Goal: Task Accomplishment & Management: Manage account settings

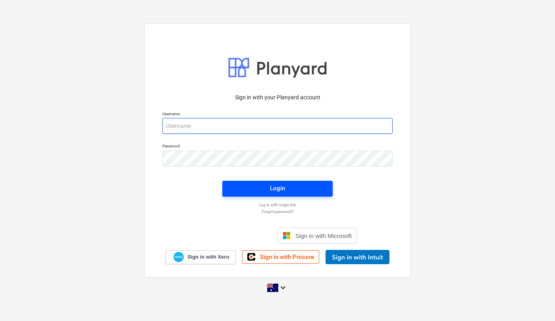
type input "[EMAIL_ADDRESS][DOMAIN_NAME]"
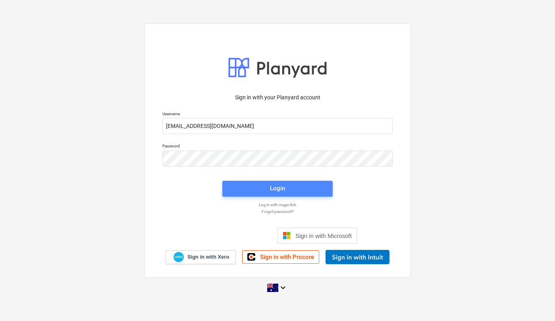
click at [255, 192] on span "Login" at bounding box center [277, 188] width 91 height 10
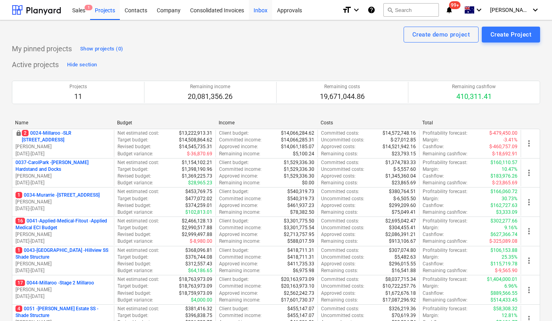
click at [261, 11] on div "Inbox" at bounding box center [260, 10] width 23 height 20
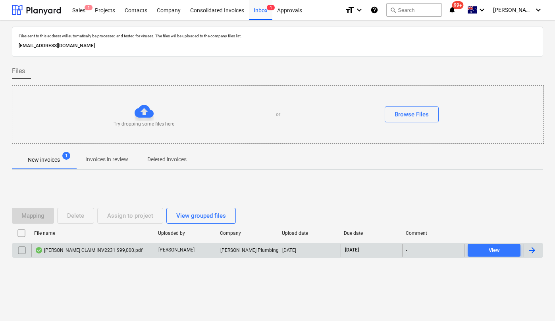
click at [78, 246] on div "[PERSON_NAME] CLAIM INV2231 $99,000.pdf" at bounding box center [92, 250] width 123 height 13
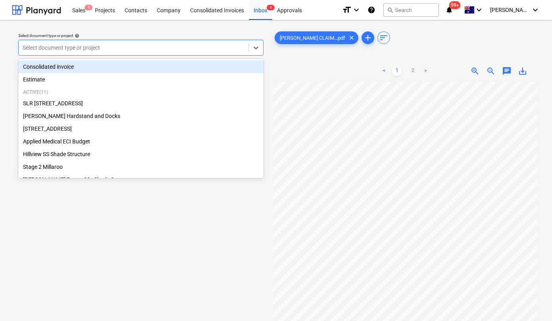
click at [188, 45] on div at bounding box center [134, 48] width 222 height 8
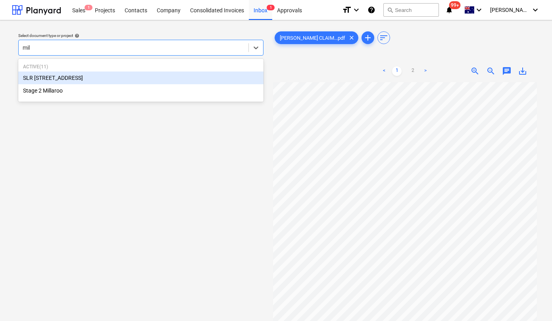
type input "mill"
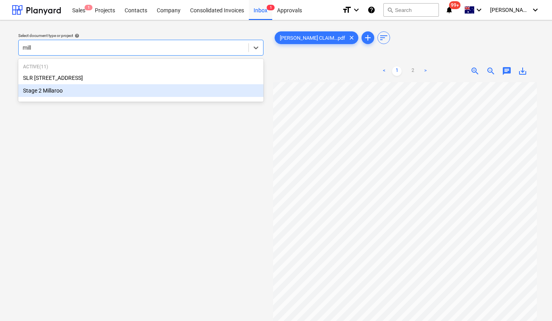
click at [62, 94] on div "Stage 2 Millaroo" at bounding box center [140, 90] width 245 height 13
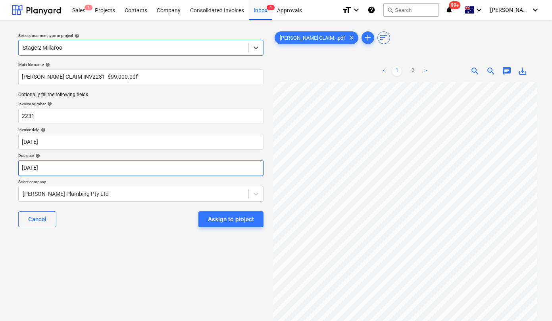
click at [99, 174] on body "Sales 1 Projects Contacts Company Consolidated Invoices Inbox 1 Approvals forma…" at bounding box center [276, 160] width 552 height 321
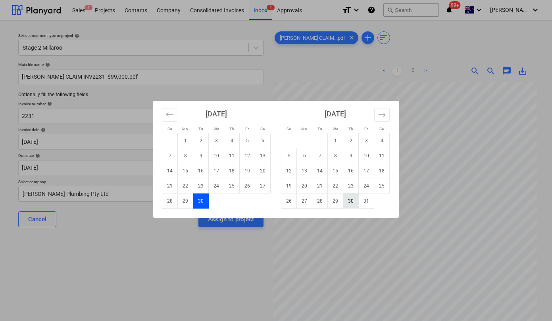
click at [350, 197] on td "30" at bounding box center [350, 200] width 15 height 15
type input "[DATE]"
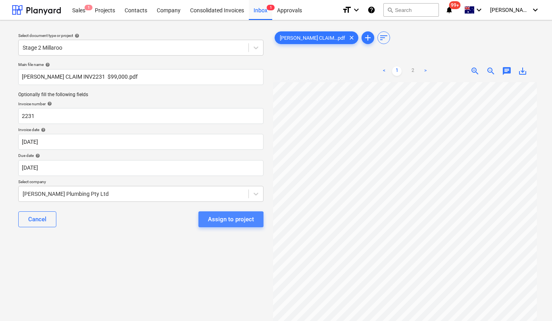
click at [227, 221] on div "Assign to project" at bounding box center [231, 219] width 46 height 10
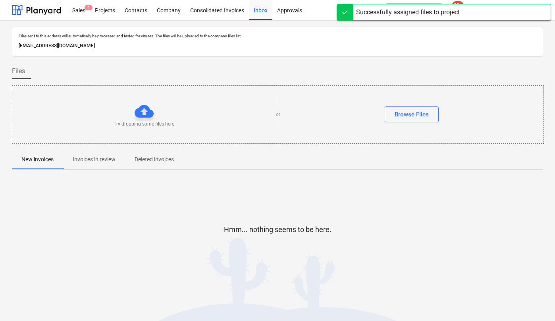
click at [311, 187] on div "Hmm... nothing seems to be here." at bounding box center [277, 235] width 531 height 119
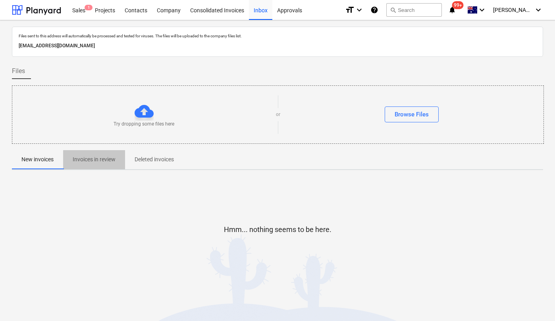
click at [114, 157] on p "Invoices in review" at bounding box center [94, 159] width 43 height 8
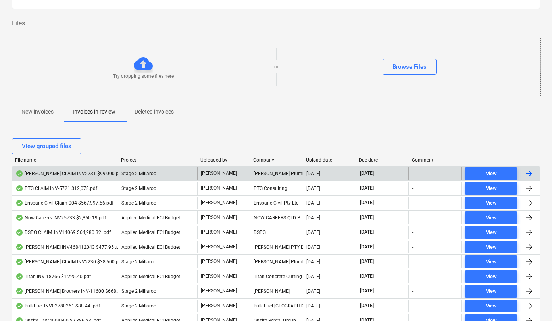
scroll to position [57, 0]
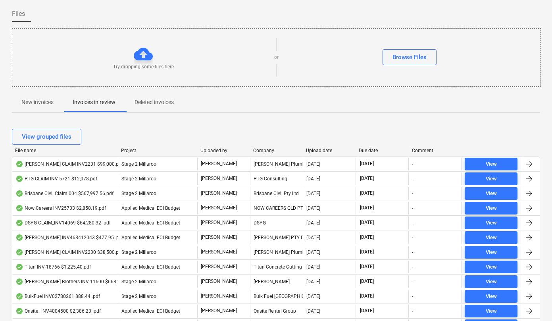
click at [365, 149] on div "Due date" at bounding box center [382, 151] width 46 height 6
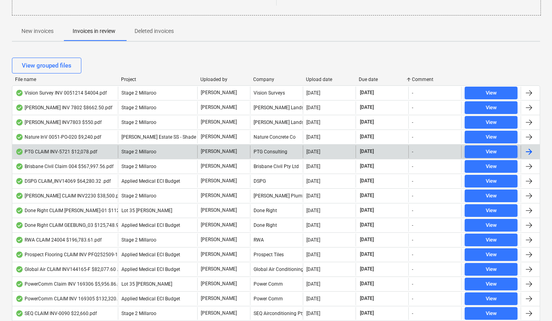
scroll to position [128, 0]
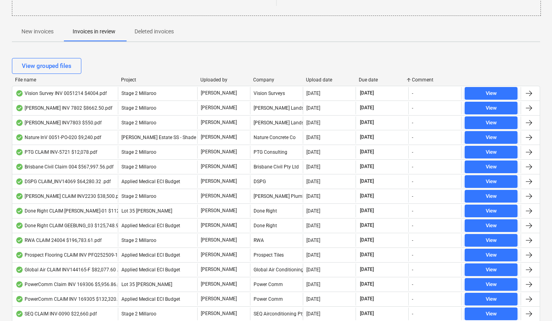
click at [317, 80] on div "Upload date" at bounding box center [329, 80] width 46 height 6
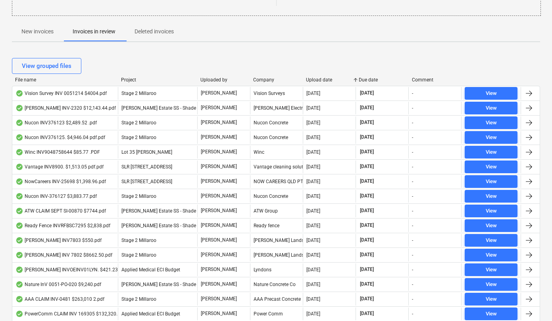
click at [317, 80] on div "Upload date" at bounding box center [329, 80] width 46 height 6
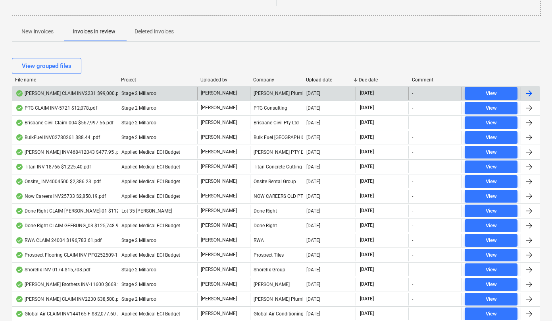
click at [73, 94] on div "[PERSON_NAME] CLAIM INV2231 $99,000.pdf" at bounding box center [68, 93] width 107 height 6
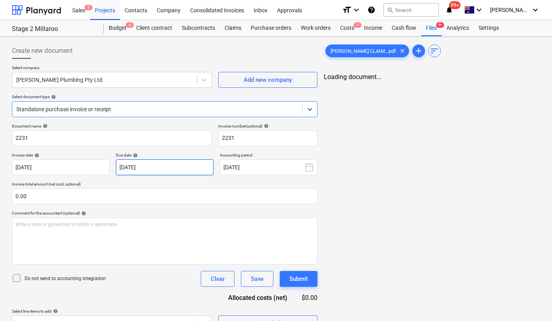
click at [174, 165] on body "Sales 1 Projects Contacts Company Consolidated Invoices Inbox Approvals format_…" at bounding box center [276, 160] width 552 height 321
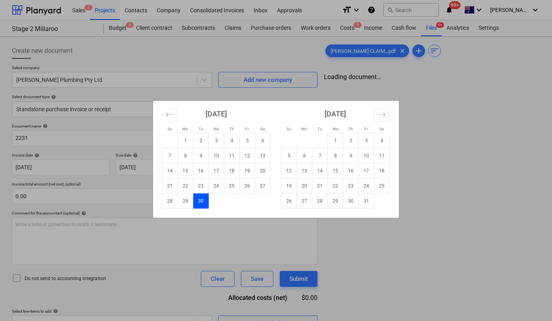
click at [137, 186] on div "Su Mo Tu We Th Fr Sa Su Mo Tu We Th Fr Sa [DATE] 1 2 3 4 5 6 7 8 9 10 11 12 13 …" at bounding box center [276, 160] width 552 height 321
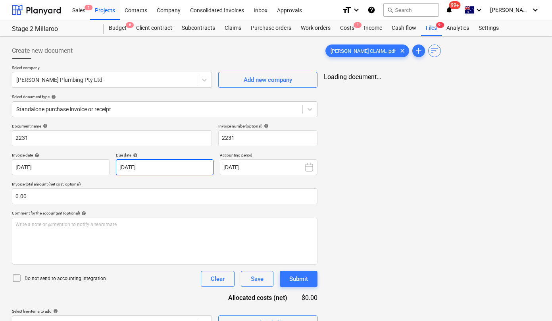
click at [163, 168] on body "Sales 1 Projects Contacts Company Consolidated Invoices Inbox Approvals format_…" at bounding box center [276, 160] width 552 height 321
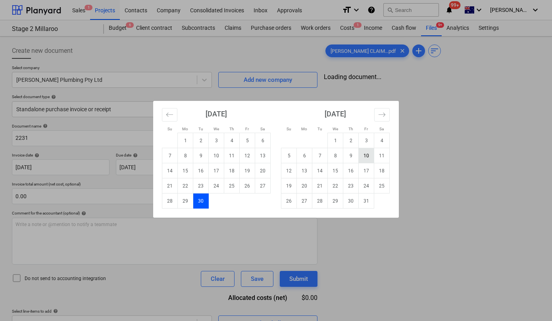
click at [368, 151] on td "10" at bounding box center [366, 155] width 15 height 15
type input "10 Oct 2025"
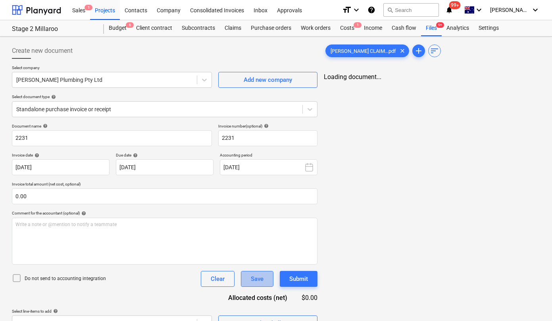
click at [254, 276] on div "Save" at bounding box center [257, 278] width 13 height 10
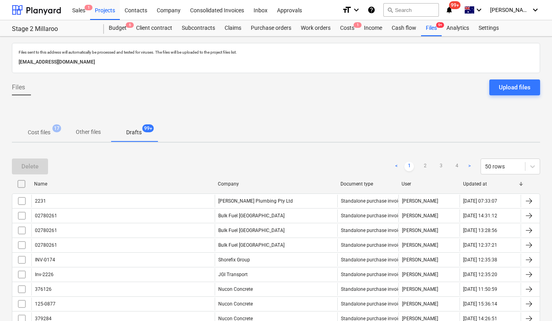
click at [131, 135] on p "Drafts" at bounding box center [133, 132] width 15 height 8
click at [33, 9] on div at bounding box center [36, 10] width 49 height 20
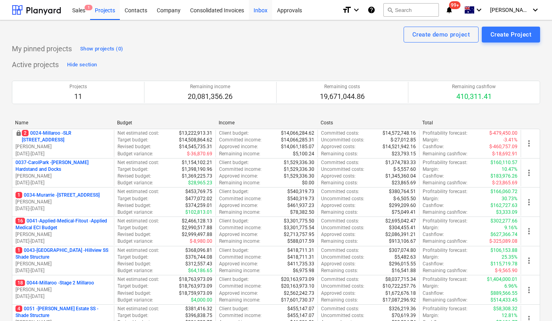
click at [255, 11] on div "Inbox" at bounding box center [260, 10] width 23 height 20
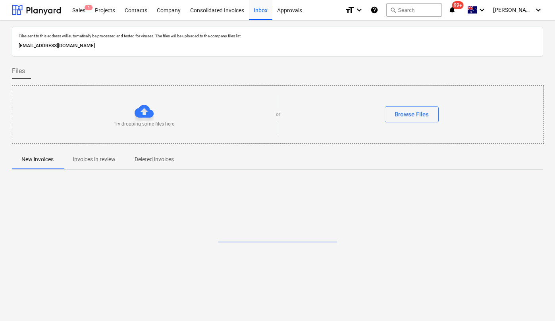
click at [99, 161] on p "Invoices in review" at bounding box center [94, 159] width 43 height 8
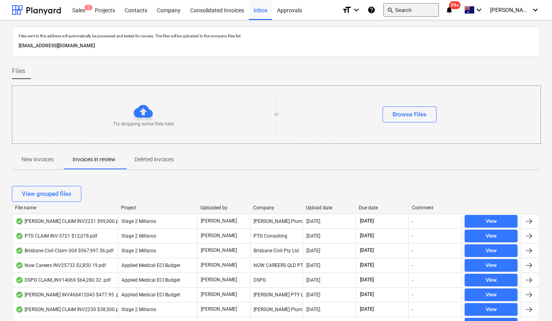
click at [422, 10] on button "search Search" at bounding box center [411, 9] width 56 height 13
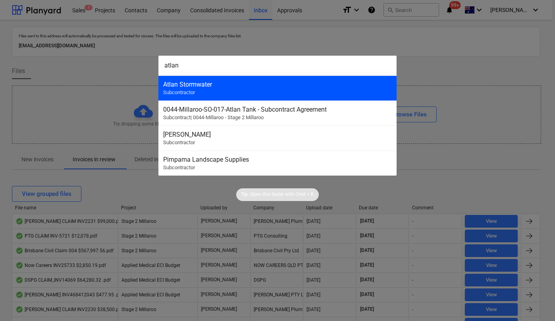
type input "atlan"
click at [270, 92] on div "Atlan Stormwater Subcontractor" at bounding box center [277, 87] width 238 height 25
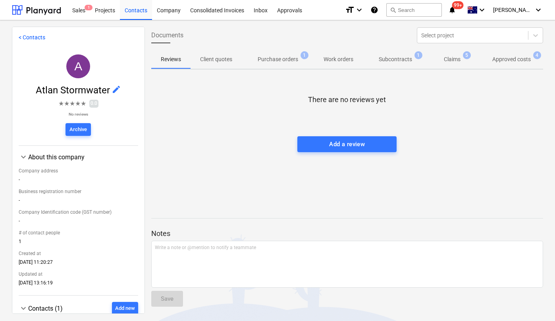
click at [508, 61] on p "Approved costs" at bounding box center [511, 59] width 38 height 8
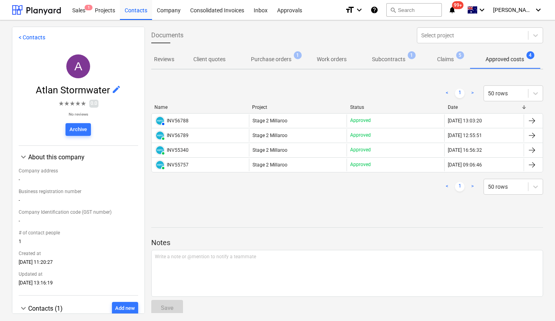
scroll to position [0, 7]
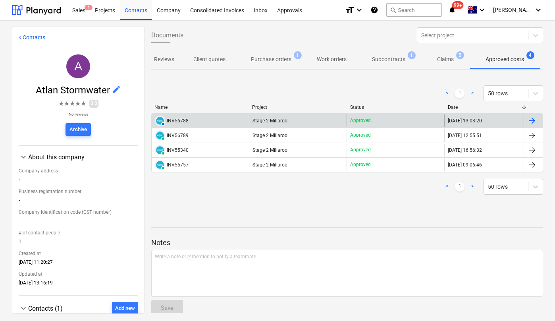
click at [187, 119] on div "INV56788" at bounding box center [178, 121] width 22 height 6
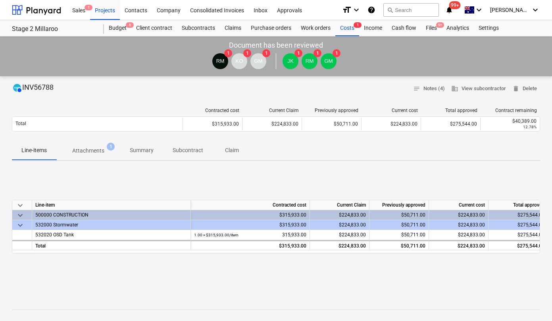
click at [98, 148] on p "Attachments" at bounding box center [88, 150] width 32 height 8
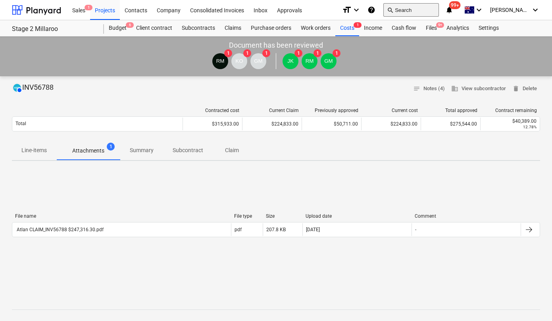
click at [426, 8] on button "search Search" at bounding box center [411, 9] width 56 height 13
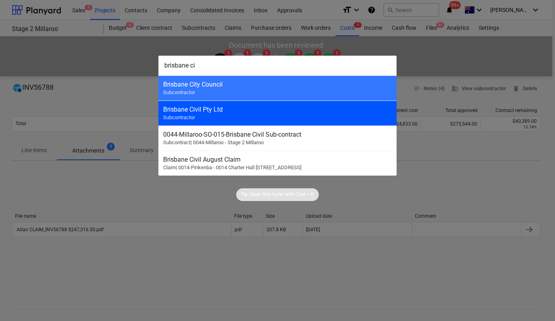
type input "brisbane ci"
click at [249, 113] on div "Brisbane Civil Pty Ltd Subcontractor" at bounding box center [277, 112] width 238 height 25
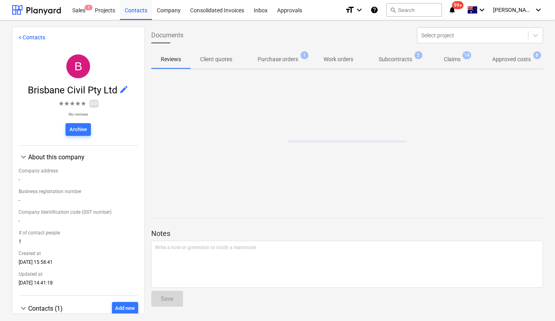
click at [516, 60] on p "Approved costs" at bounding box center [511, 59] width 38 height 8
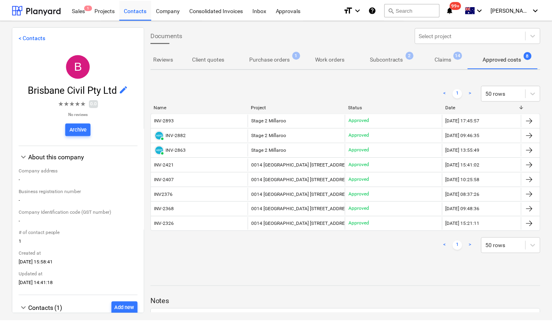
scroll to position [0, 7]
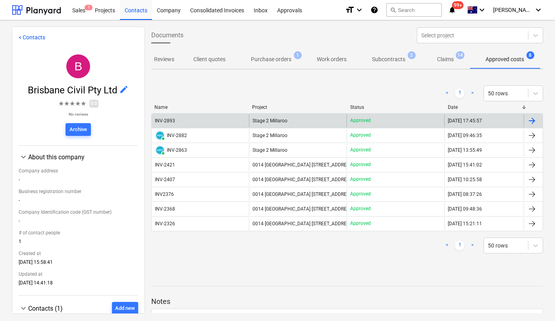
click at [163, 119] on div "INV-2893" at bounding box center [165, 121] width 20 height 6
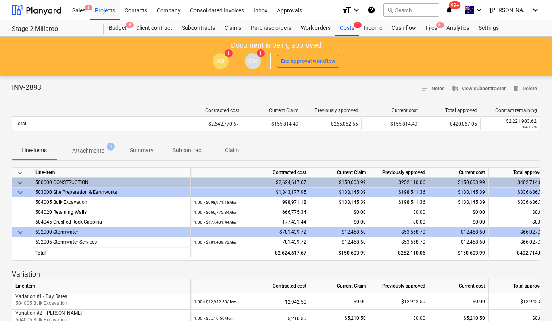
click at [102, 145] on span "Attachments 1" at bounding box center [88, 150] width 64 height 14
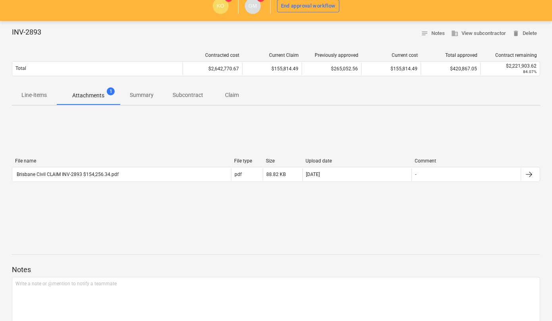
scroll to position [60, 0]
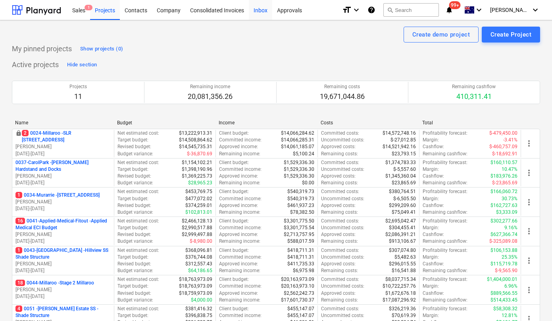
click at [256, 8] on div "Inbox" at bounding box center [260, 10] width 23 height 20
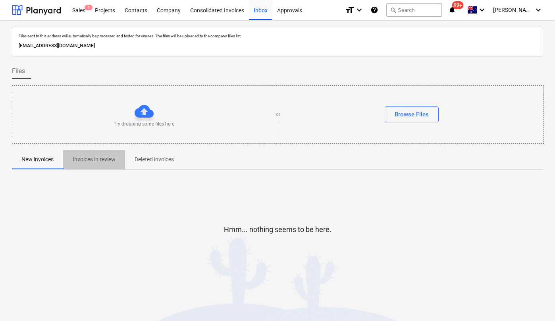
click at [105, 163] on p "Invoices in review" at bounding box center [94, 159] width 43 height 8
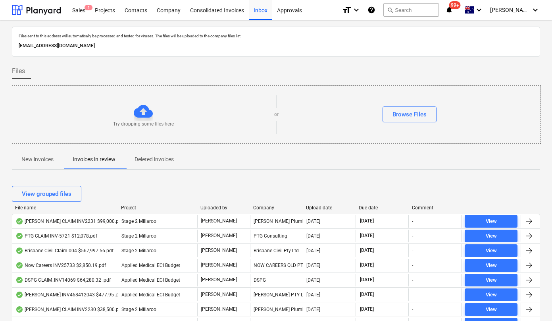
scroll to position [70, 0]
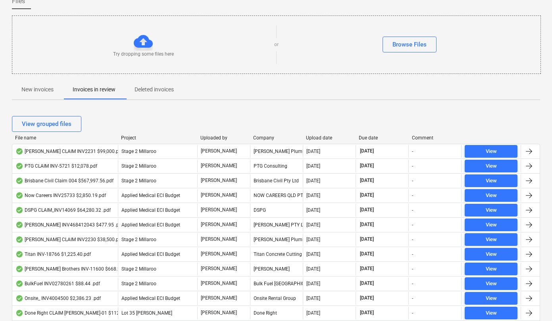
click at [26, 137] on div "File name" at bounding box center [65, 138] width 100 height 6
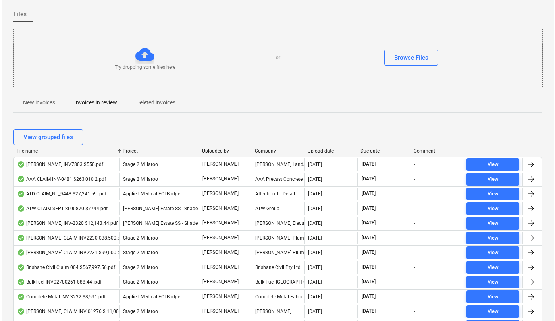
scroll to position [0, 0]
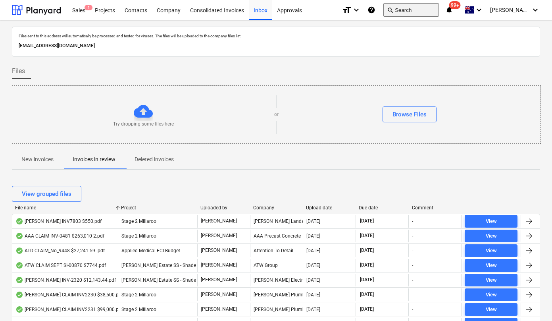
click at [418, 15] on button "search Search" at bounding box center [411, 9] width 56 height 13
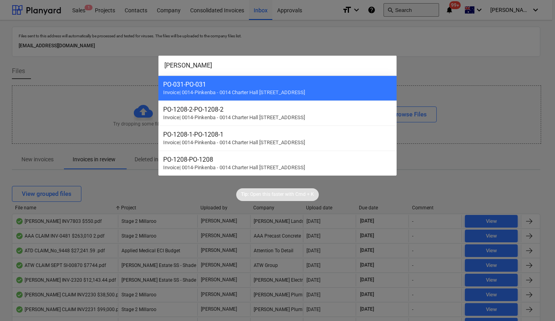
type input "poert"
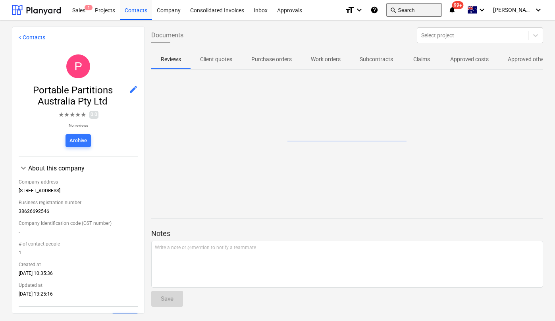
click at [423, 12] on button "search Search" at bounding box center [414, 9] width 56 height 13
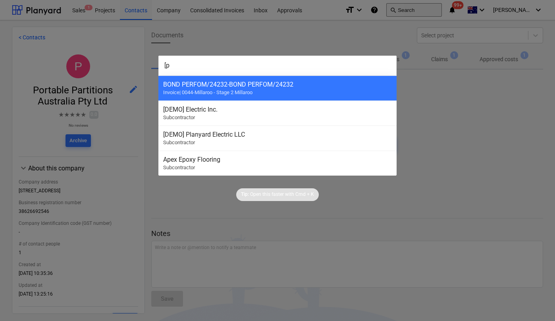
type input "["
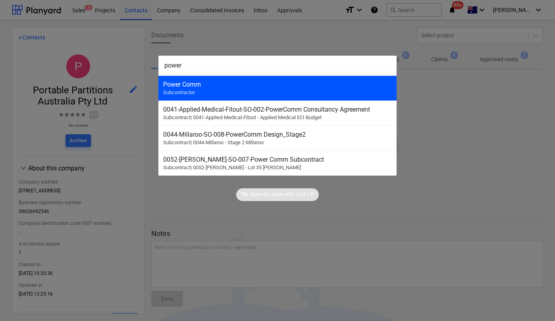
type input "power"
click at [279, 96] on div "Power Comm Subcontractor" at bounding box center [277, 87] width 238 height 25
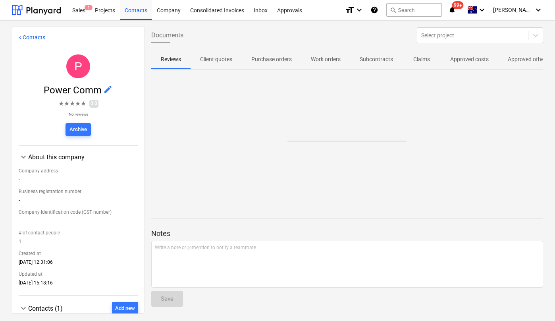
click at [531, 62] on p "Approved other costs" at bounding box center [533, 59] width 53 height 8
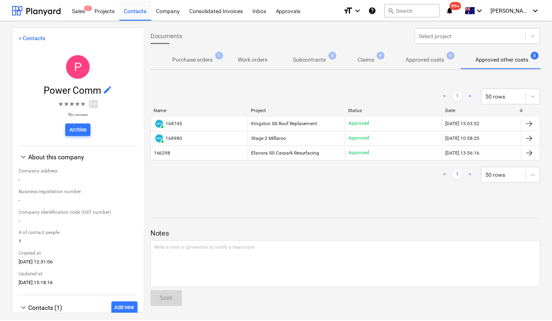
scroll to position [0, 91]
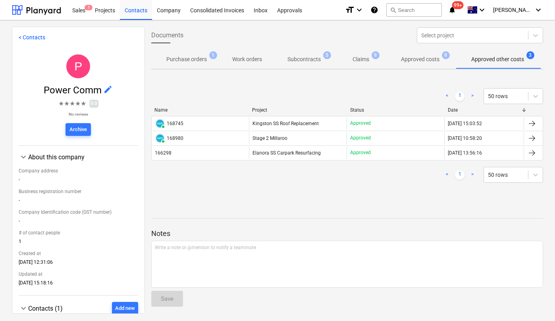
click at [424, 58] on p "Approved costs" at bounding box center [420, 59] width 38 height 8
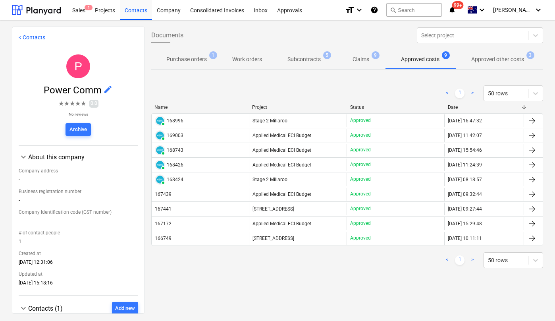
click at [494, 61] on p "Approved other costs" at bounding box center [497, 59] width 53 height 8
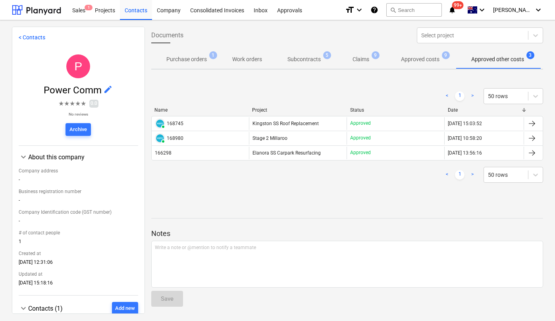
click at [425, 62] on p "Approved costs" at bounding box center [420, 59] width 38 height 8
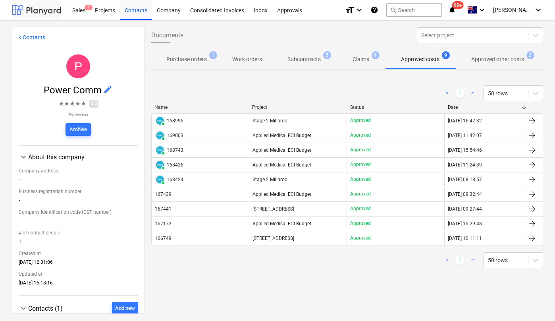
click at [30, 8] on div at bounding box center [36, 10] width 49 height 20
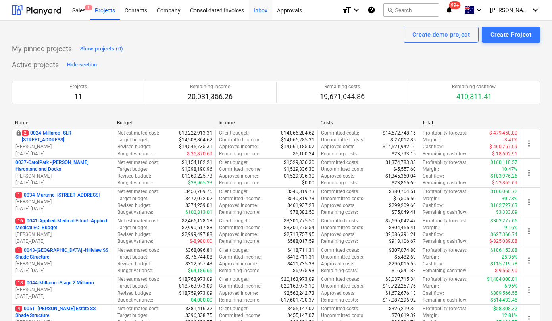
click at [262, 16] on div "Inbox" at bounding box center [260, 10] width 23 height 20
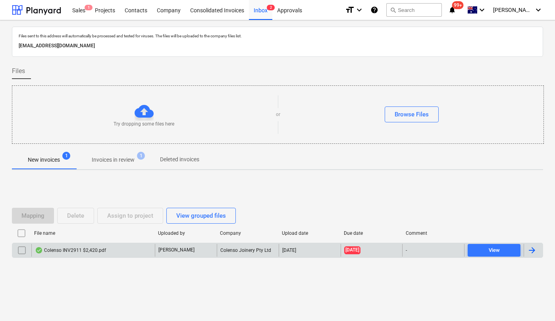
click at [77, 250] on div "Colenso INV2911 $2,420.pdf" at bounding box center [70, 250] width 71 height 6
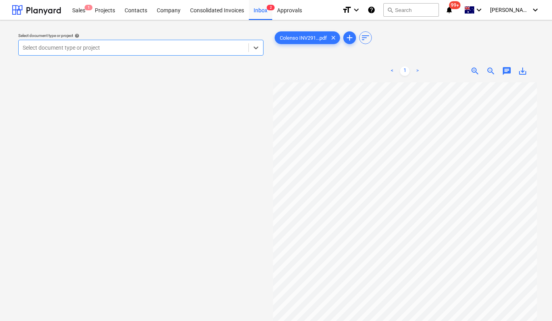
click at [180, 45] on div at bounding box center [134, 48] width 222 height 8
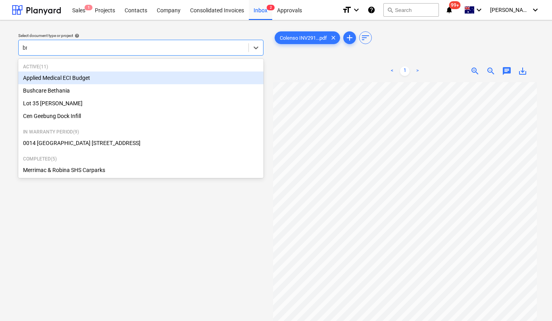
type input "bren"
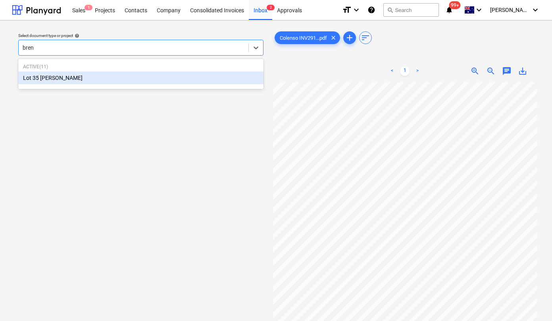
click at [148, 77] on div "Lot 35 [PERSON_NAME]" at bounding box center [140, 77] width 245 height 13
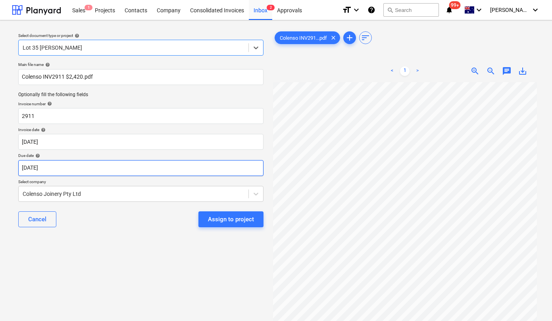
click at [96, 170] on body "Sales 1 Projects Contacts Company Consolidated Invoices Inbox 2 Approvals forma…" at bounding box center [276, 160] width 552 height 321
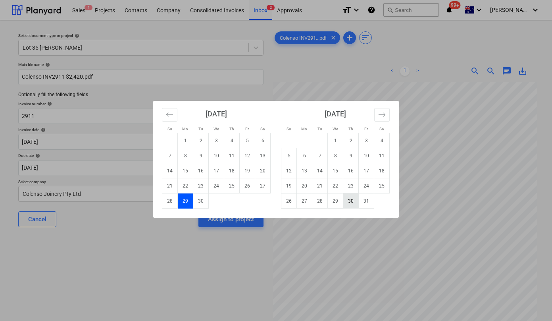
click at [347, 199] on td "30" at bounding box center [350, 200] width 15 height 15
type input "[DATE]"
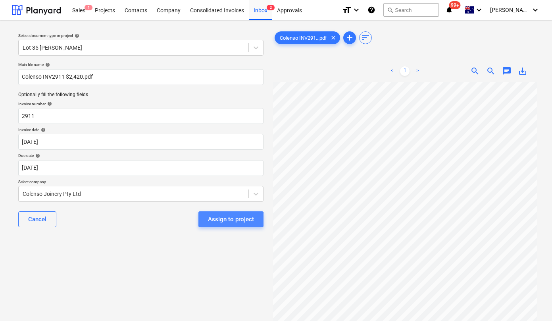
click at [218, 224] on button "Assign to project" at bounding box center [230, 219] width 65 height 16
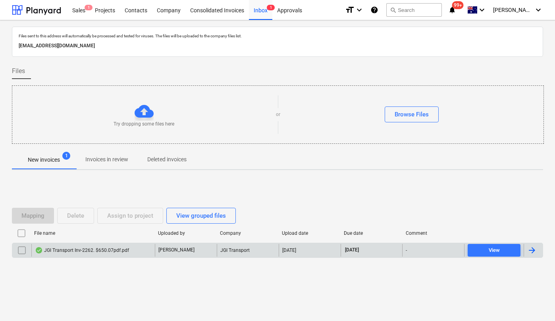
click at [96, 248] on div "JGI Transport Inv-2262. $650.07pdf.pdf" at bounding box center [82, 250] width 94 height 6
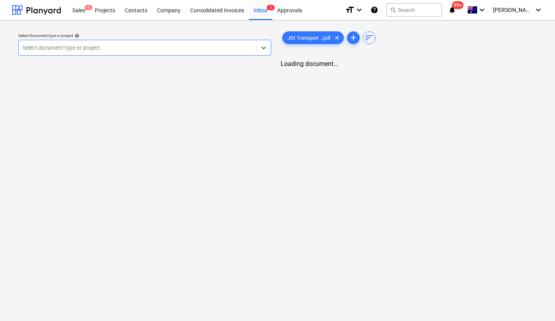
click at [123, 45] on div at bounding box center [137, 48] width 229 height 8
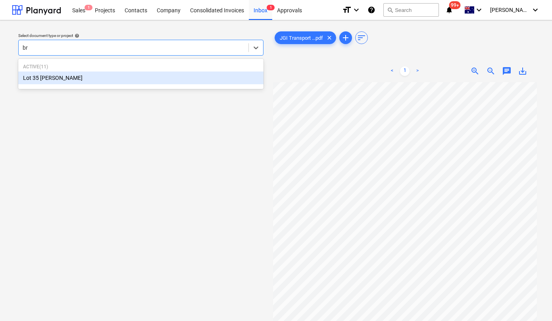
type input "bre"
click at [94, 75] on div "Lot 35 [PERSON_NAME]" at bounding box center [140, 77] width 245 height 13
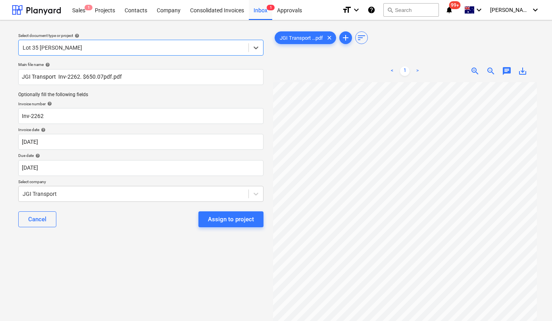
click at [222, 224] on div "Assign to project" at bounding box center [231, 219] width 46 height 10
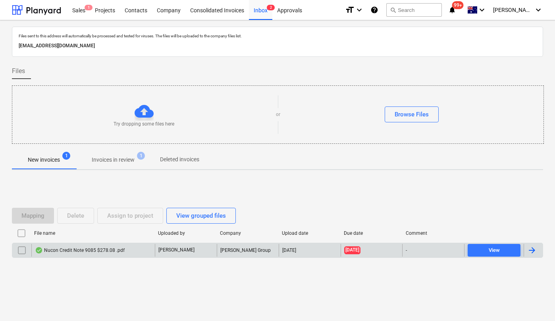
click at [81, 250] on div "Nucon Credit Note 9085 $278.08 .pdf" at bounding box center [80, 250] width 90 height 6
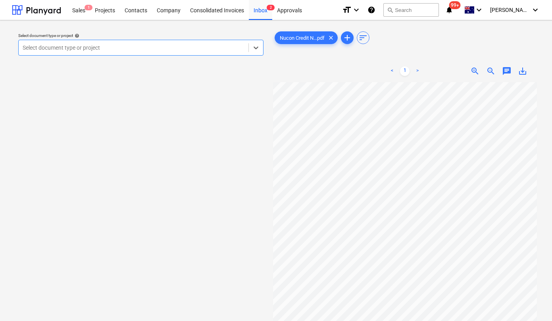
scroll to position [54, 0]
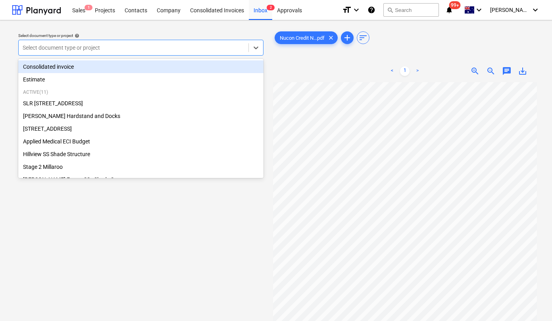
click at [151, 46] on div at bounding box center [134, 48] width 222 height 8
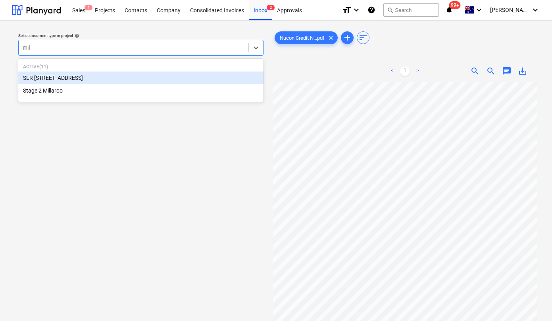
type input "mill"
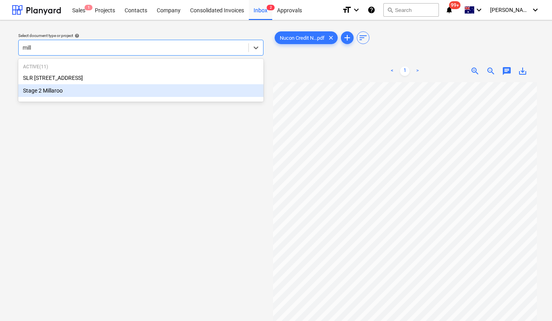
click at [88, 92] on div "Stage 2 Millaroo" at bounding box center [140, 90] width 245 height 13
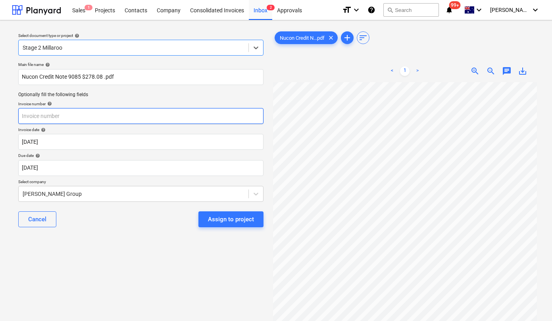
click at [82, 117] on input "text" at bounding box center [140, 116] width 245 height 16
paste input "CN9085"
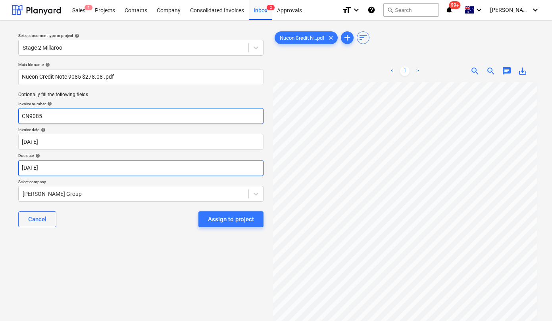
type input "CN9085"
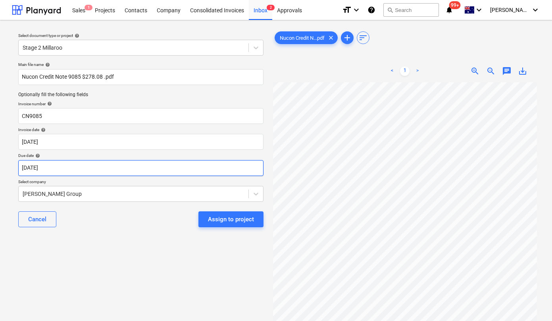
click at [59, 169] on body "Sales 1 Projects Contacts Company Consolidated Invoices Inbox 2 Approvals forma…" at bounding box center [276, 160] width 552 height 321
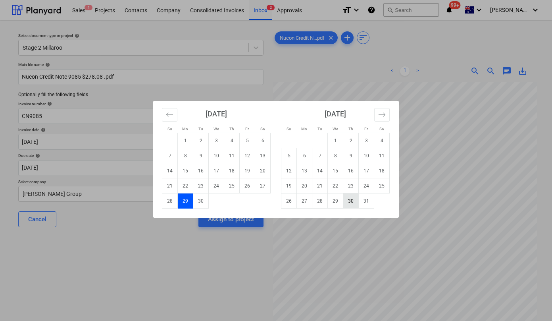
click at [351, 203] on td "30" at bounding box center [350, 200] width 15 height 15
type input "[DATE]"
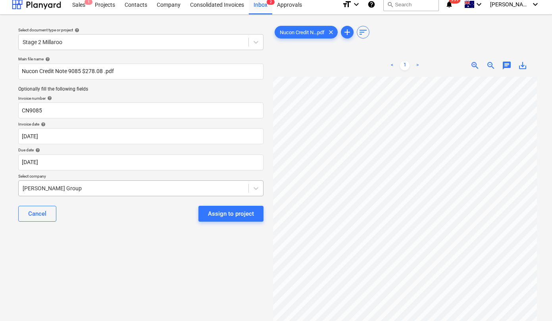
click at [107, 194] on div "[PERSON_NAME] Group" at bounding box center [140, 188] width 245 height 16
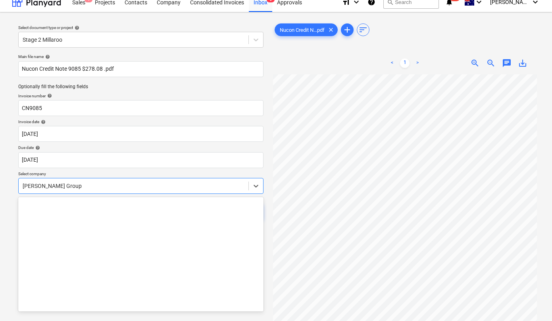
scroll to position [6581, 0]
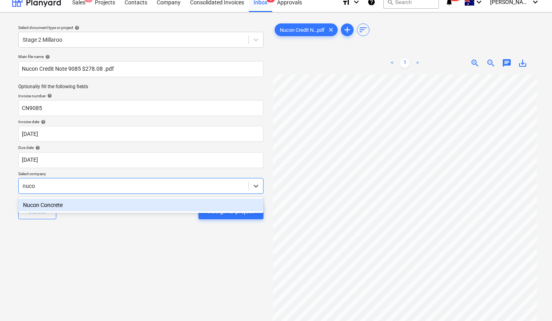
type input "nucon"
click at [75, 206] on div "Nucon Concrete" at bounding box center [140, 204] width 245 height 13
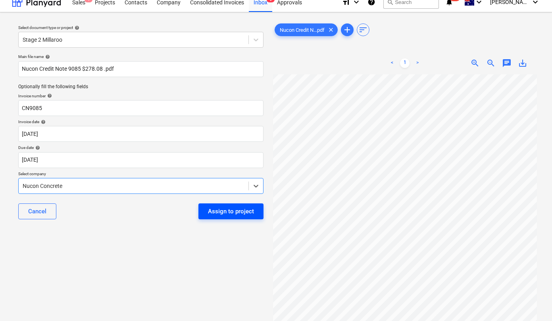
click at [225, 206] on div "Assign to project" at bounding box center [231, 211] width 46 height 10
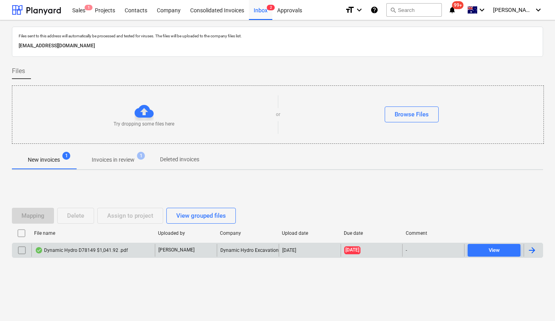
click at [75, 253] on div "Dynamic Hydro D78149 $1,041.92 .pdf" at bounding box center [92, 250] width 123 height 13
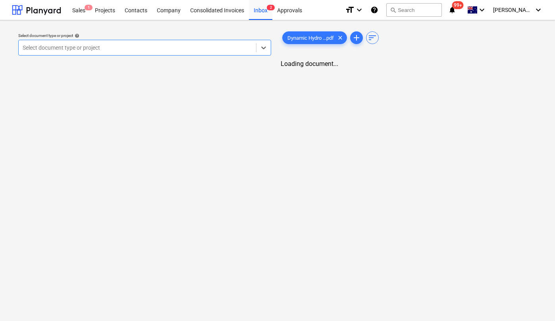
click at [89, 45] on div at bounding box center [137, 48] width 229 height 8
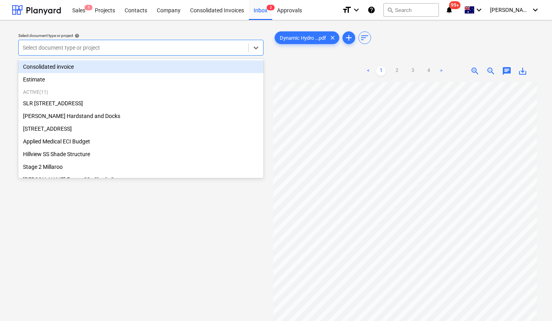
scroll to position [27, 2]
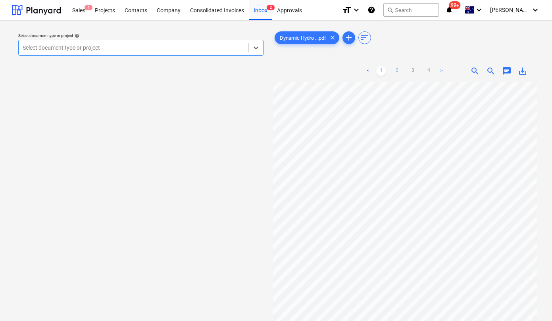
click at [397, 70] on link "2" at bounding box center [397, 71] width 10 height 10
click at [30, 8] on div at bounding box center [36, 10] width 49 height 20
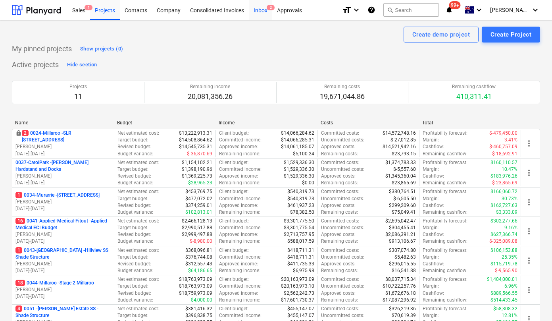
click at [256, 12] on div "Inbox 2" at bounding box center [260, 10] width 23 height 20
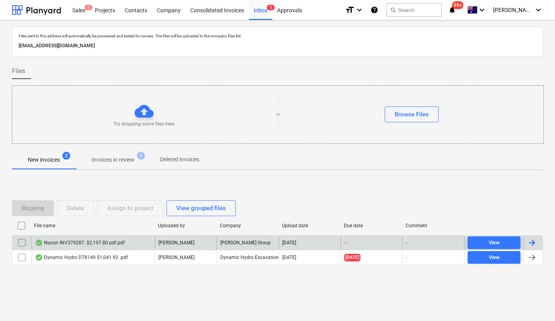
click at [79, 238] on div "Nucon INV379287. $2,197.80 pdf.pdf" at bounding box center [92, 242] width 123 height 13
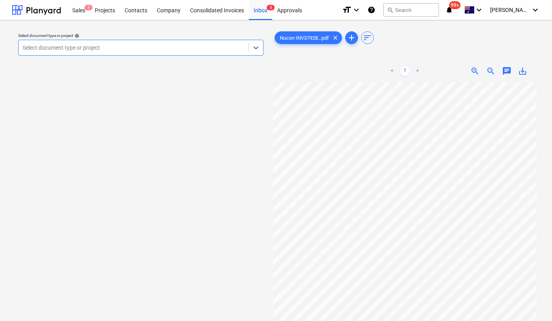
scroll to position [0, 3]
click at [50, 44] on div at bounding box center [134, 48] width 222 height 8
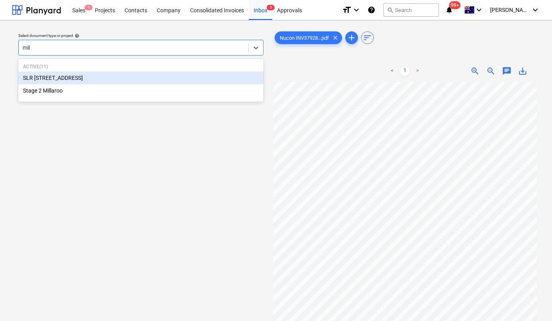
type input "mill"
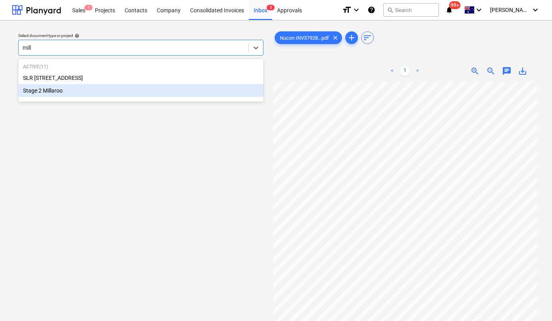
click at [42, 88] on div "Stage 2 Millaroo" at bounding box center [140, 90] width 245 height 13
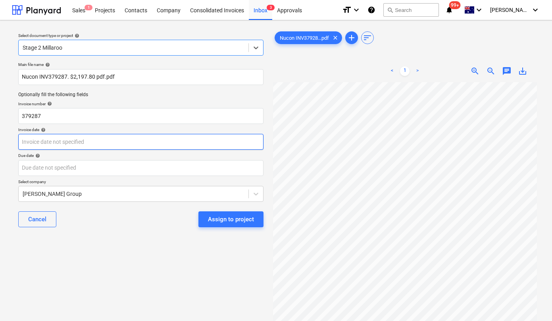
click at [62, 144] on body "Sales 1 Projects Contacts Company Consolidated Invoices Inbox 3 Approvals forma…" at bounding box center [276, 160] width 552 height 321
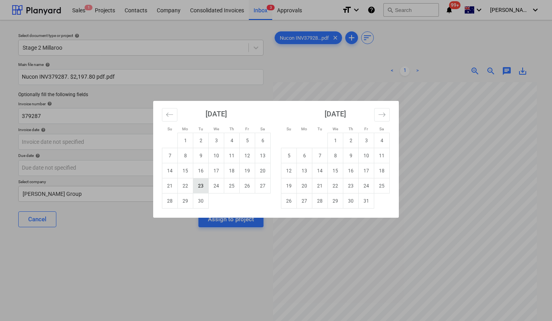
click at [203, 184] on td "23" at bounding box center [200, 185] width 15 height 15
type input "[DATE]"
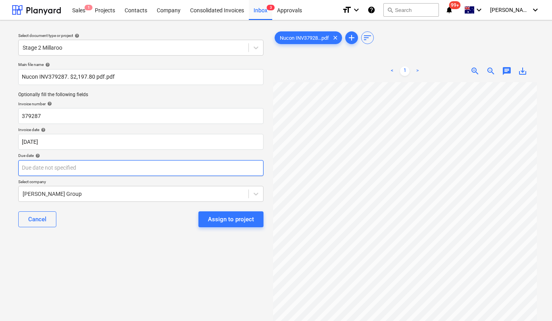
click at [106, 169] on body "Sales 1 Projects Contacts Company Consolidated Invoices Inbox 3 Approvals forma…" at bounding box center [276, 160] width 552 height 321
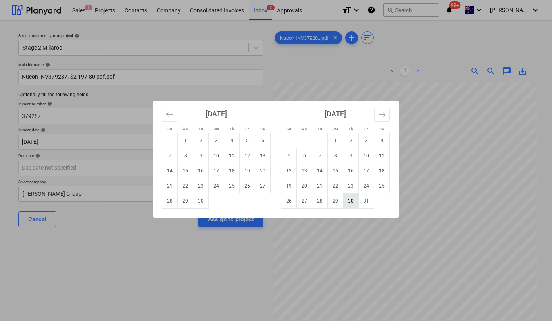
click at [353, 197] on td "30" at bounding box center [350, 200] width 15 height 15
type input "[DATE]"
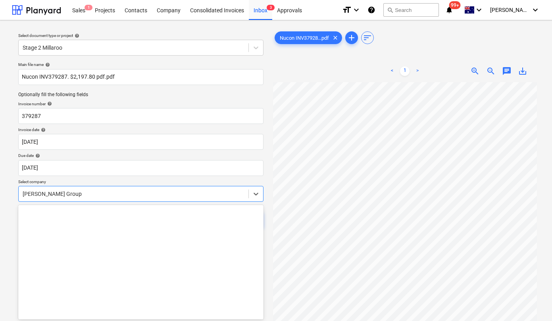
click at [118, 194] on div "[PERSON_NAME] Group" at bounding box center [134, 193] width 230 height 11
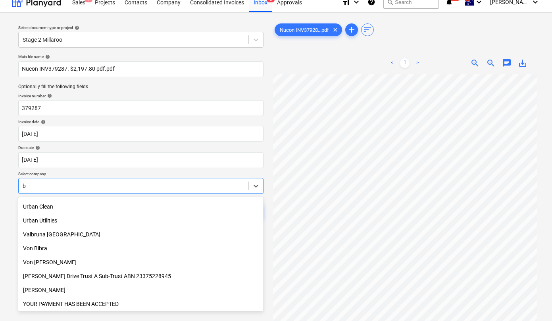
scroll to position [3011, 0]
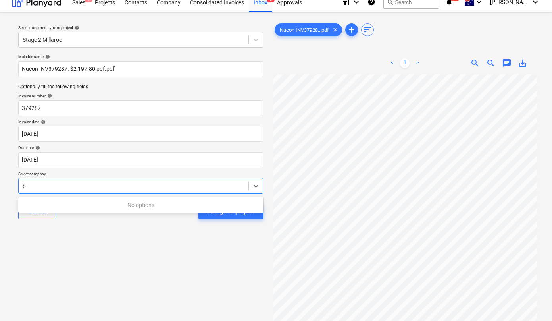
type input "b"
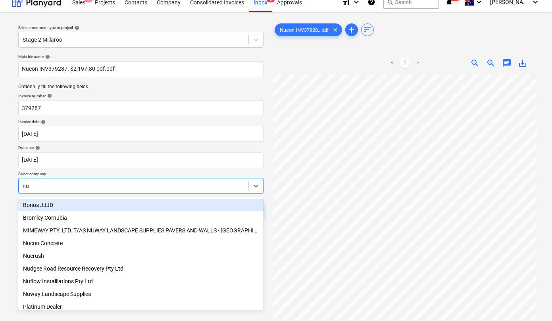
type input "nuc"
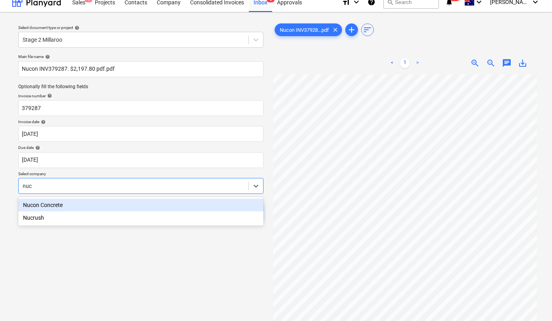
click at [56, 206] on div "Nucon Concrete" at bounding box center [140, 204] width 245 height 13
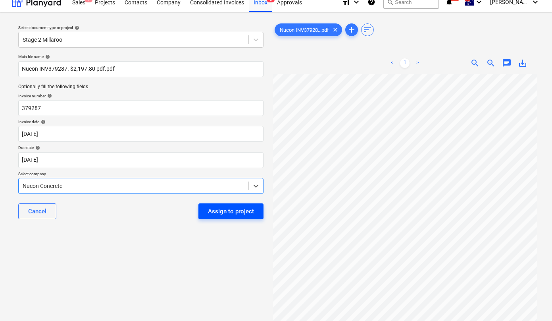
click at [226, 211] on div "Assign to project" at bounding box center [231, 211] width 46 height 10
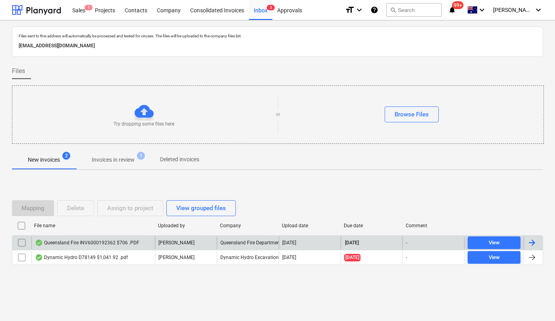
click at [105, 239] on div "Queensland Fire INV6000192362 $706 .PDF" at bounding box center [87, 242] width 104 height 6
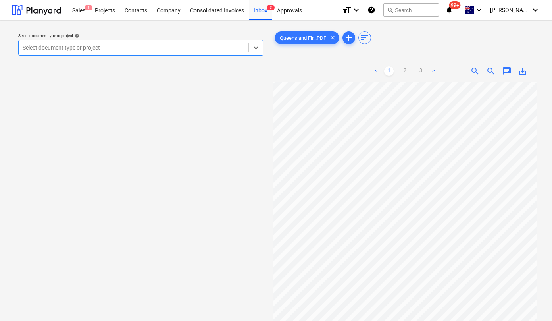
scroll to position [105, 0]
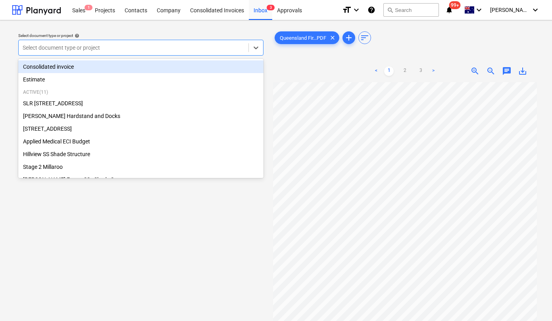
click at [125, 49] on div at bounding box center [134, 48] width 222 height 8
click at [124, 42] on div "Select document type or project" at bounding box center [134, 47] width 230 height 11
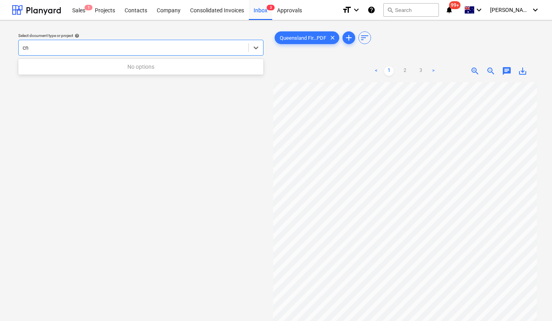
type input "c"
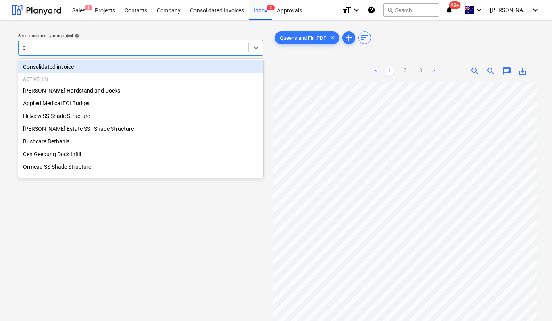
type input "ce"
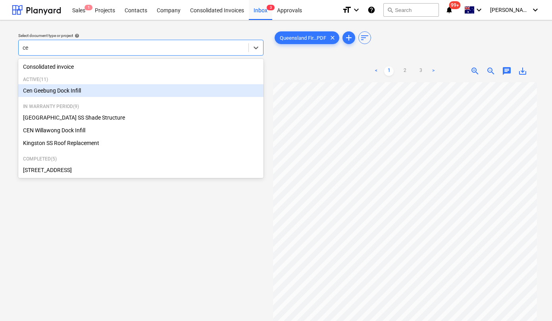
click at [60, 92] on div "Cen Geebung Dock Infill" at bounding box center [140, 90] width 245 height 13
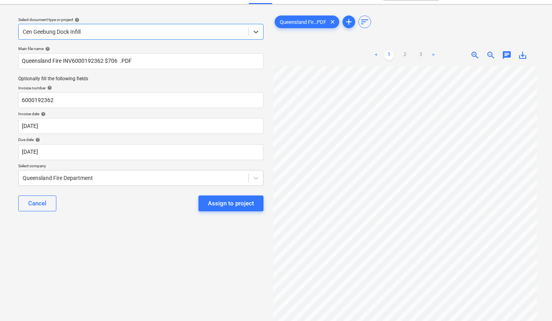
scroll to position [50, 0]
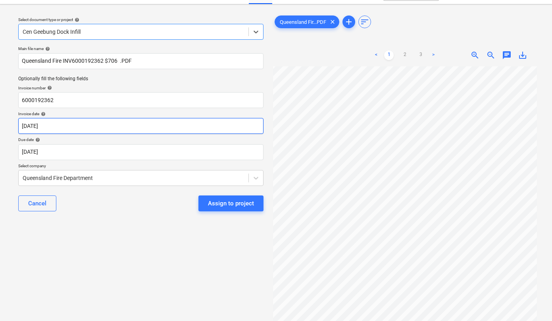
click at [110, 128] on body "Sales 1 Projects Contacts Company Consolidated Invoices Inbox 3 Approvals forma…" at bounding box center [276, 144] width 552 height 321
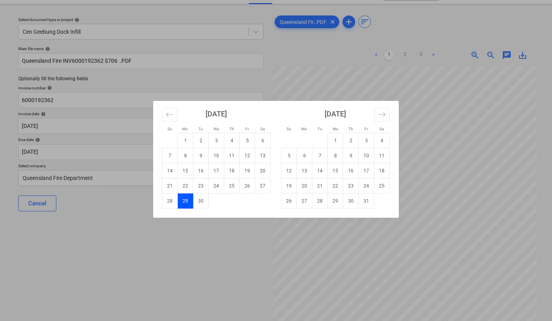
click at [100, 149] on div "Su Mo Tu We Th Fr Sa Su Mo Tu We Th Fr Sa [DATE] 1 2 3 4 5 6 7 8 9 10 11 12 13 …" at bounding box center [276, 160] width 552 height 321
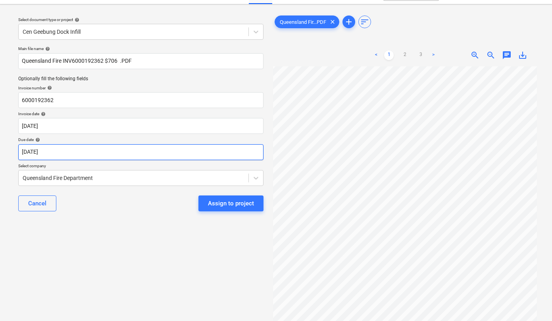
click at [102, 151] on body "Sales 1 Projects Contacts Company Consolidated Invoices Inbox 3 Approvals forma…" at bounding box center [276, 144] width 552 height 321
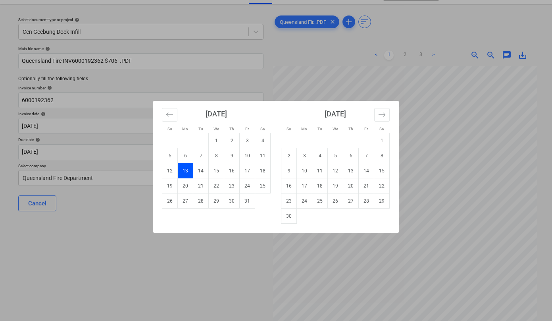
click at [184, 174] on td "13" at bounding box center [185, 170] width 15 height 15
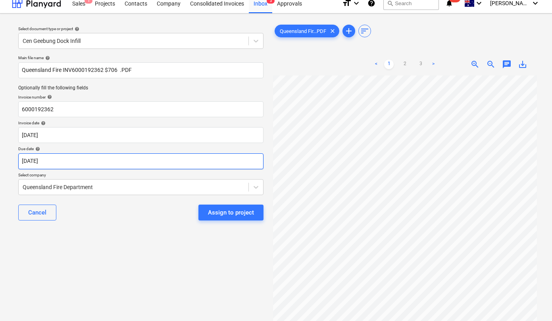
scroll to position [0, 0]
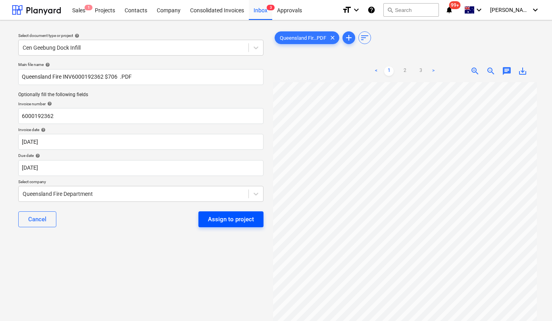
click at [228, 214] on div "Assign to project" at bounding box center [231, 219] width 46 height 10
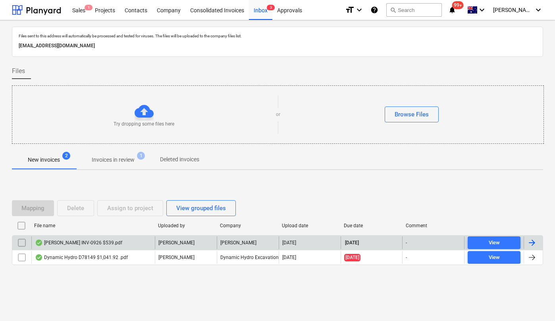
click at [76, 242] on div "[PERSON_NAME] INV-0926 $539.pdf" at bounding box center [78, 242] width 87 height 6
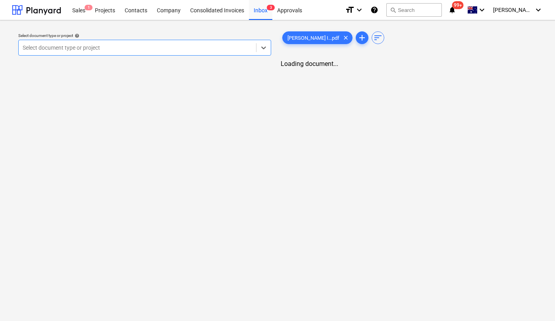
click at [146, 52] on div "Select document type or project" at bounding box center [137, 47] width 237 height 11
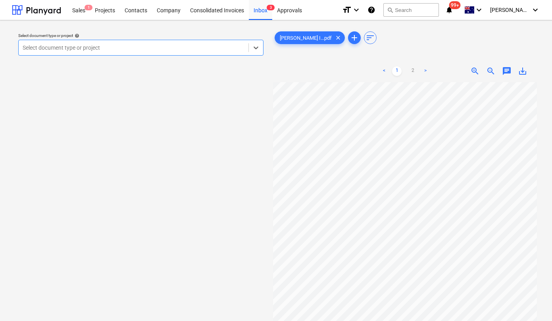
click at [184, 44] on div at bounding box center [134, 48] width 222 height 8
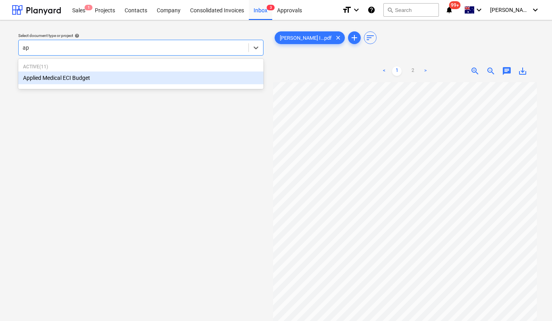
type input "app"
click at [130, 77] on div "Applied Medical ECI Budget" at bounding box center [140, 77] width 245 height 13
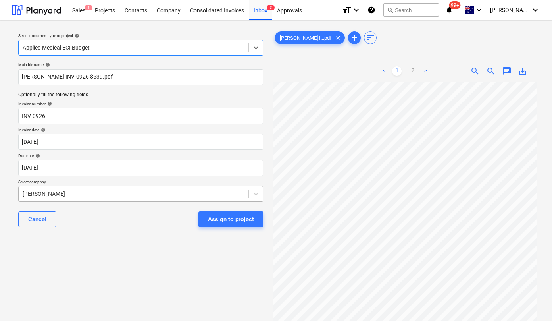
click at [137, 196] on div "Main file name help [PERSON_NAME] INV-0926 $539.pdf Optionally fill the followi…" at bounding box center [140, 148] width 251 height 178
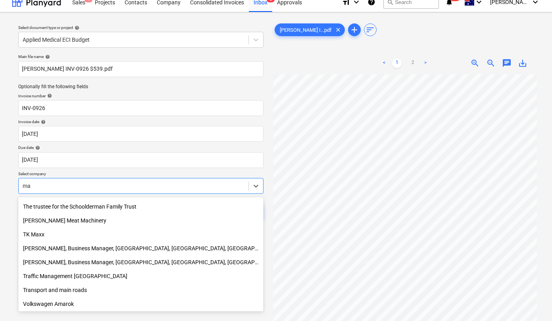
scroll to position [942, 0]
type input "max"
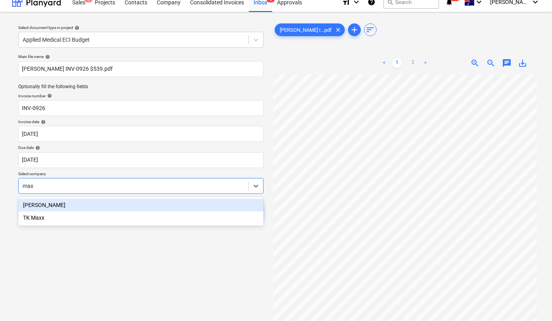
click at [78, 203] on div "[PERSON_NAME]" at bounding box center [140, 204] width 245 height 13
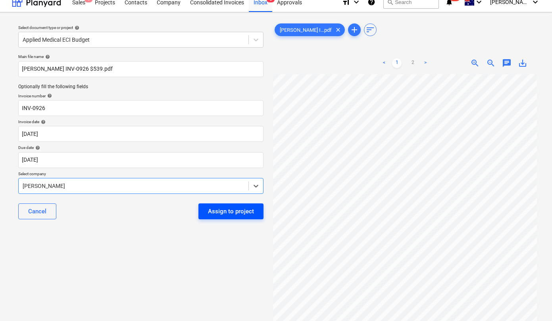
click at [228, 215] on div "Assign to project" at bounding box center [231, 211] width 46 height 10
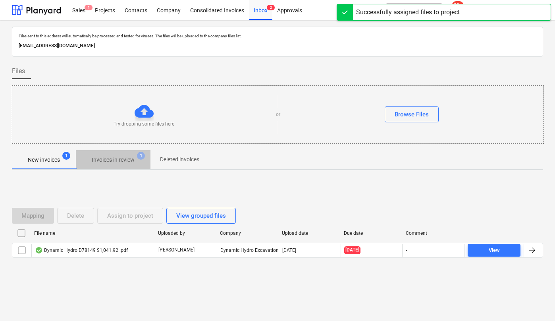
click at [118, 162] on p "Invoices in review" at bounding box center [113, 159] width 43 height 8
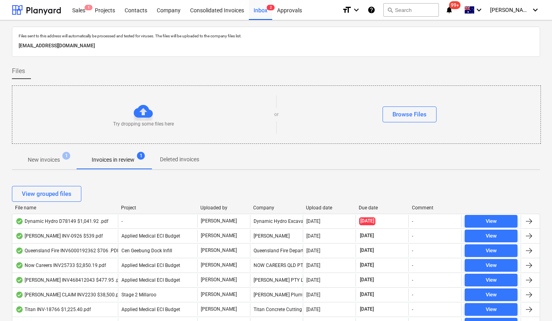
click at [314, 204] on div "View grouped files" at bounding box center [276, 193] width 528 height 22
click at [314, 210] on div "File name Project Uploaded by Company Upload date Due date Comment" at bounding box center [276, 209] width 528 height 9
click at [311, 206] on div "Upload date" at bounding box center [329, 208] width 46 height 6
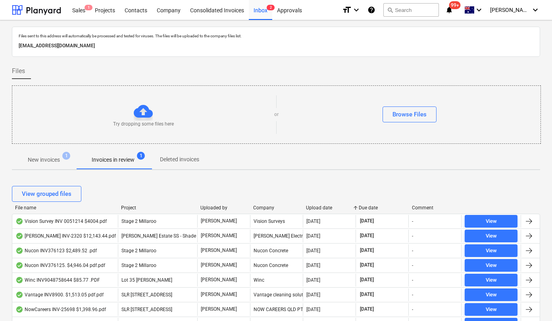
click at [311, 206] on div "Upload date" at bounding box center [329, 208] width 46 height 6
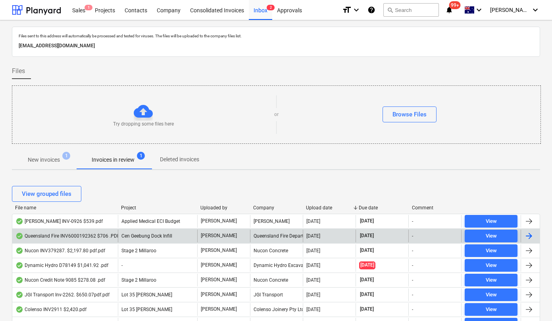
click at [78, 238] on div "Queensland Fire INV6000192362 $706 .PDF" at bounding box center [67, 235] width 104 height 6
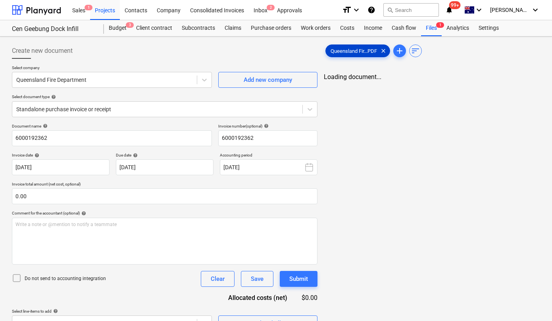
click at [361, 52] on span "Queensland Fir...PDF" at bounding box center [354, 51] width 56 height 6
click at [39, 8] on div at bounding box center [36, 10] width 49 height 20
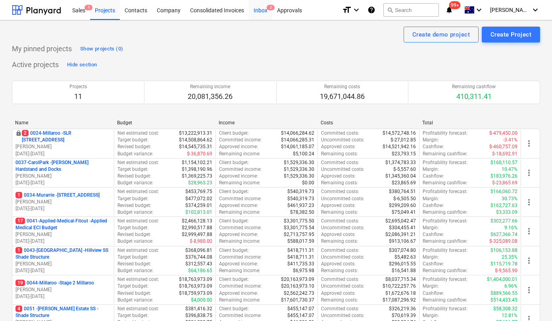
click at [267, 10] on div "Inbox 2" at bounding box center [260, 10] width 23 height 20
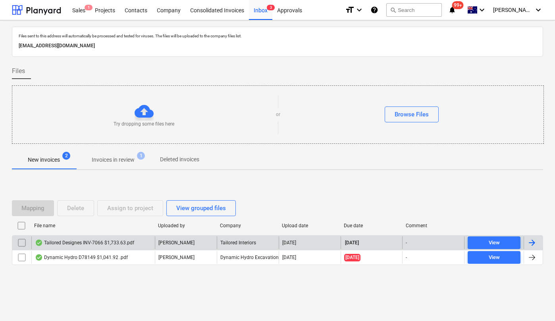
click at [112, 246] on div "Tailored Designes INV-7066 $1,733.63.pdf" at bounding box center [92, 242] width 123 height 13
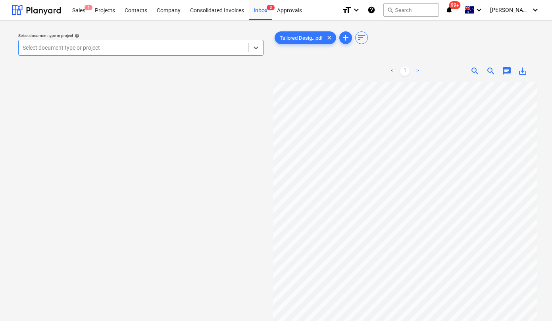
click at [178, 46] on div at bounding box center [134, 48] width 222 height 8
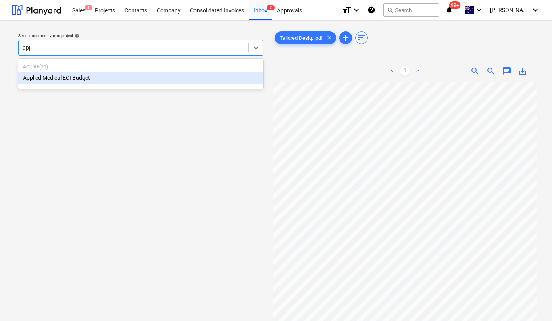
type input "appl"
click at [124, 77] on div "Applied Medical ECI Budget" at bounding box center [140, 77] width 245 height 13
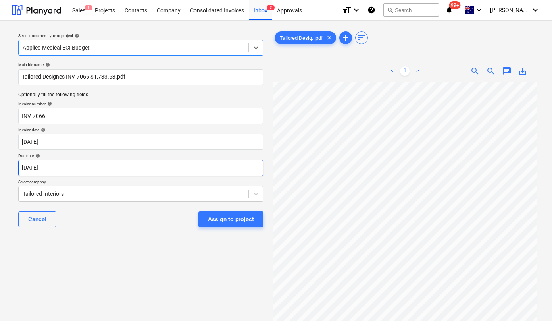
scroll to position [19, 9]
click at [109, 169] on body "Sales 1 Projects Contacts Company Consolidated Invoices Inbox 3 Approvals forma…" at bounding box center [276, 160] width 552 height 321
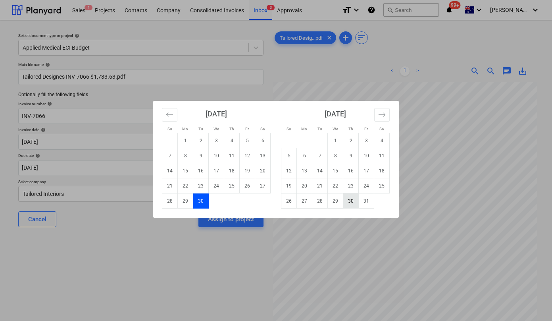
click at [351, 202] on td "30" at bounding box center [350, 200] width 15 height 15
type input "[DATE]"
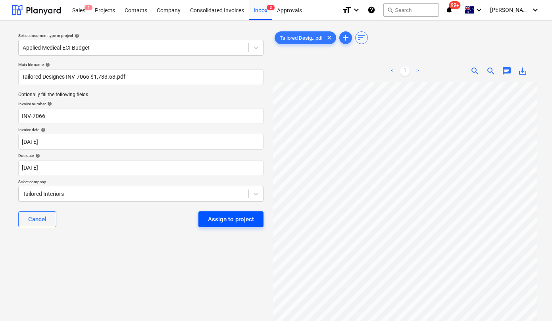
click at [219, 215] on div "Assign to project" at bounding box center [231, 219] width 46 height 10
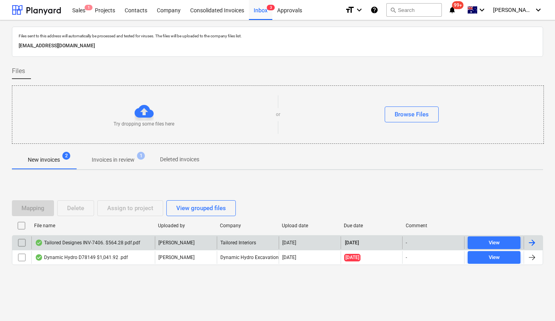
click at [88, 244] on div "Tailored Designes INV-7406. $564.28 pdf.pdf" at bounding box center [87, 242] width 105 height 6
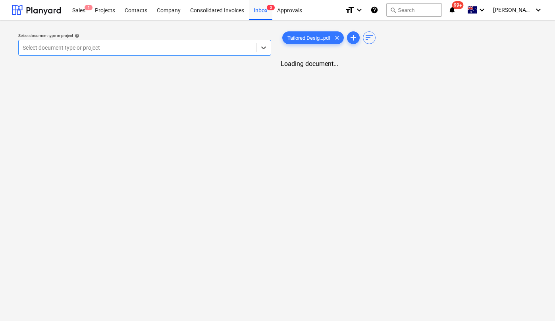
click at [119, 52] on div "Select document type or project" at bounding box center [137, 47] width 237 height 11
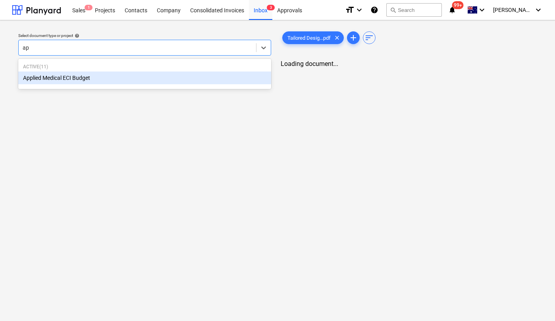
type input "app"
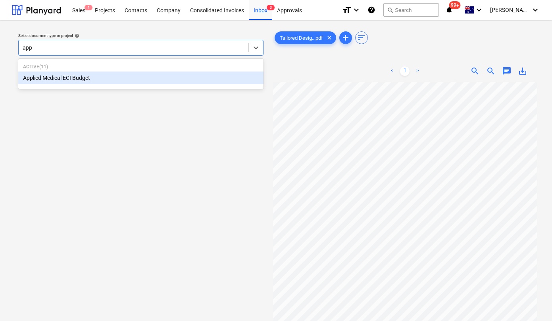
click at [96, 79] on div "Applied Medical ECI Budget" at bounding box center [140, 77] width 245 height 13
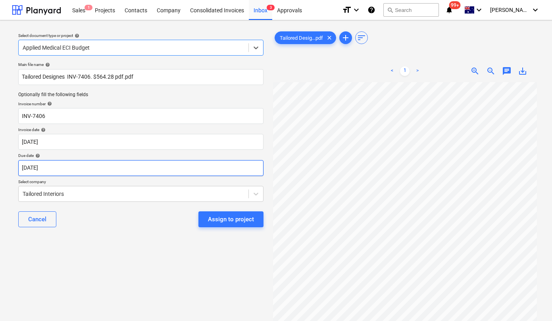
click at [100, 170] on body "Sales 1 Projects Contacts Company Consolidated Invoices Inbox 3 Approvals forma…" at bounding box center [276, 160] width 552 height 321
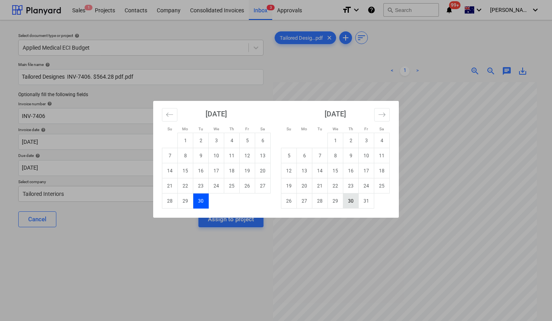
click at [354, 200] on td "30" at bounding box center [350, 200] width 15 height 15
type input "[DATE]"
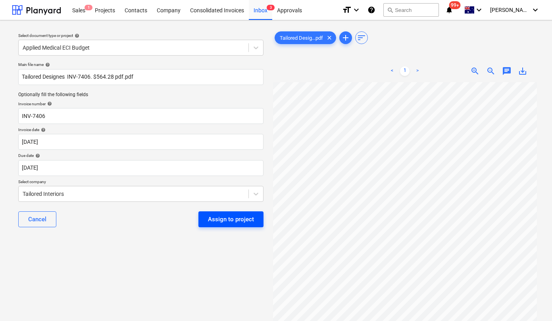
click at [234, 218] on div "Assign to project" at bounding box center [231, 219] width 46 height 10
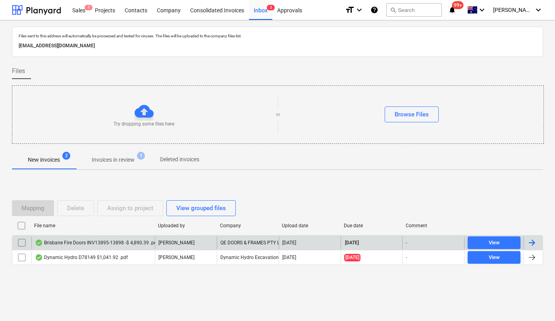
click at [96, 241] on div "Brisbane Fire Doors INV13895-13898 -$ 4,890.39 .pdf" at bounding box center [96, 242] width 123 height 6
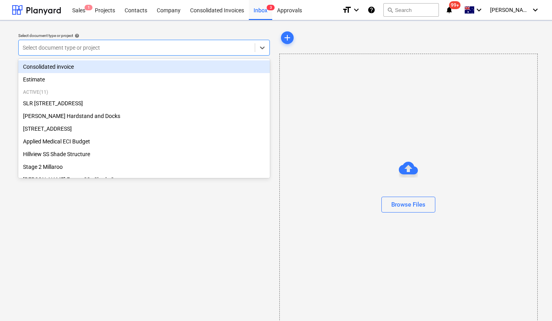
click at [128, 44] on div at bounding box center [137, 48] width 228 height 8
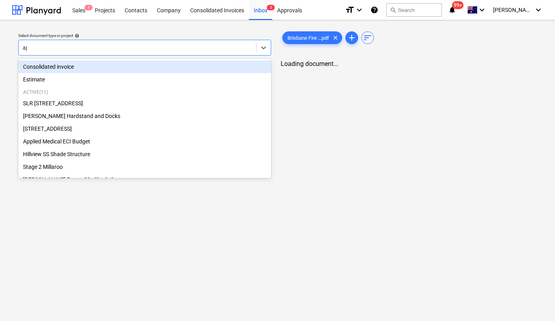
type input "app"
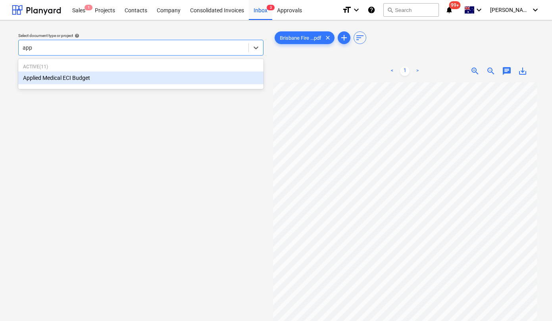
click at [133, 79] on div "Applied Medical ECI Budget" at bounding box center [140, 77] width 245 height 13
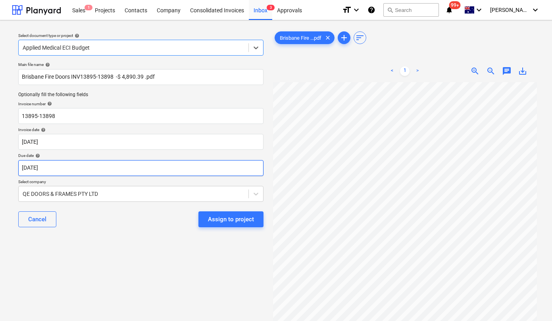
scroll to position [111, 48]
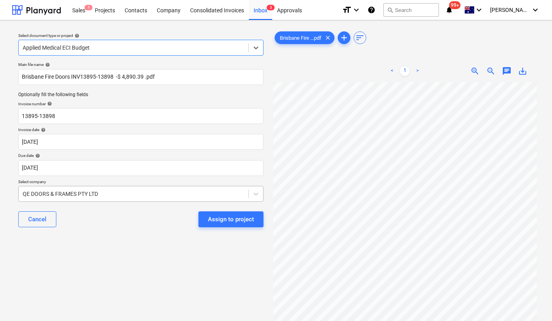
click at [78, 191] on div at bounding box center [134, 194] width 222 height 8
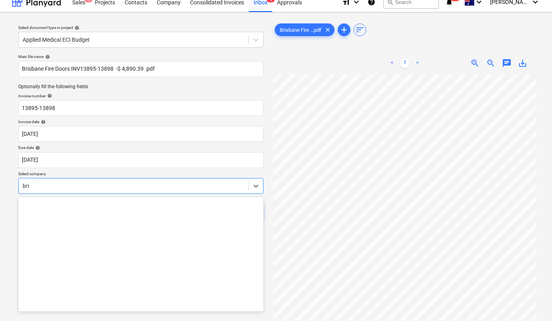
scroll to position [234, 0]
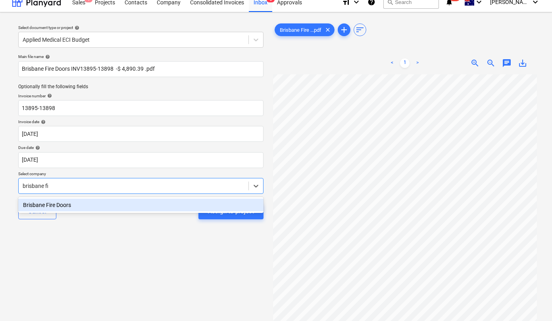
type input "brisbane fir"
click at [43, 207] on div "Brisbane Fire Doors" at bounding box center [140, 204] width 245 height 13
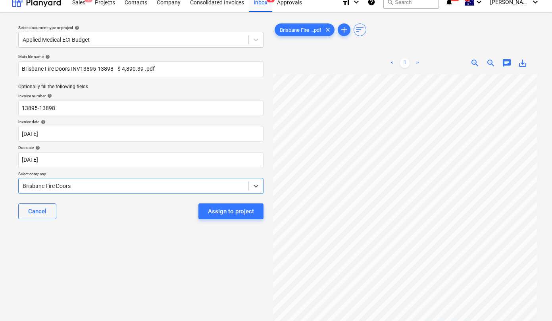
scroll to position [309, 172]
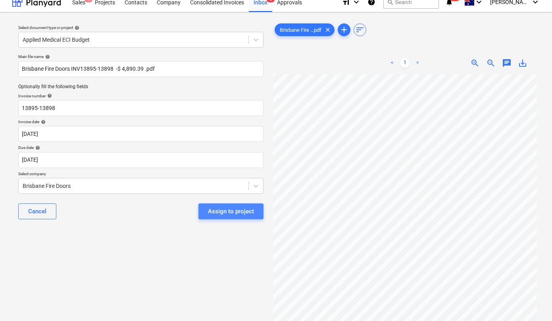
click at [217, 211] on div "Assign to project" at bounding box center [231, 211] width 46 height 10
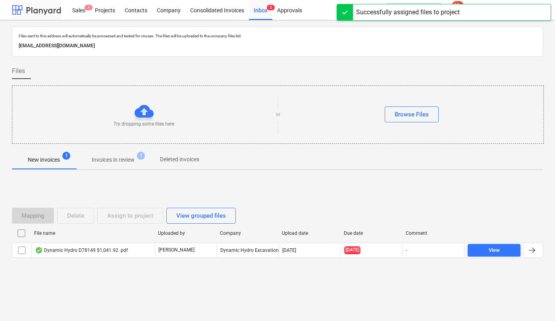
click at [35, 13] on div at bounding box center [36, 10] width 49 height 20
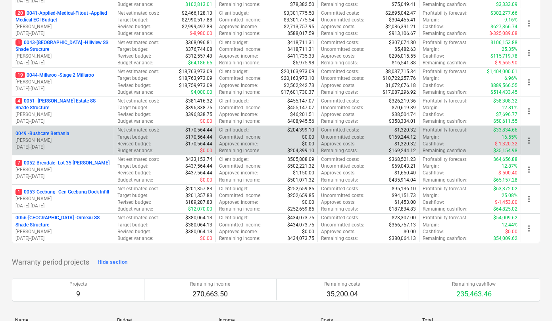
scroll to position [209, 0]
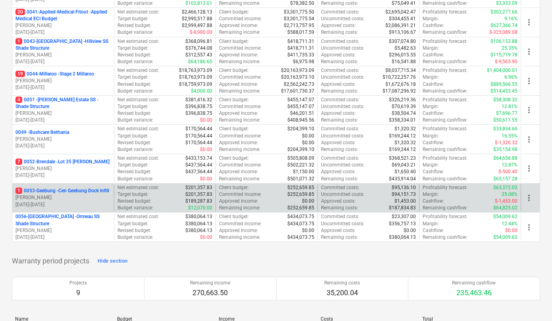
click at [56, 190] on p "1 0053-Geebung - Cen Geebung Dock Infill" at bounding box center [62, 190] width 94 height 7
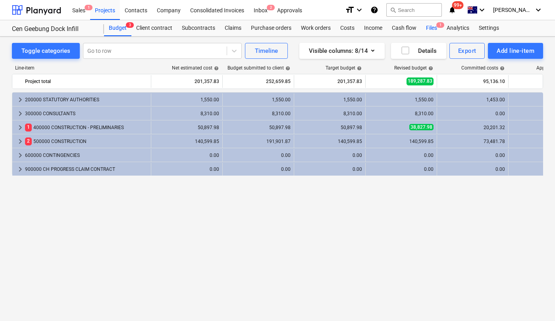
click at [438, 26] on span "1" at bounding box center [440, 25] width 8 height 6
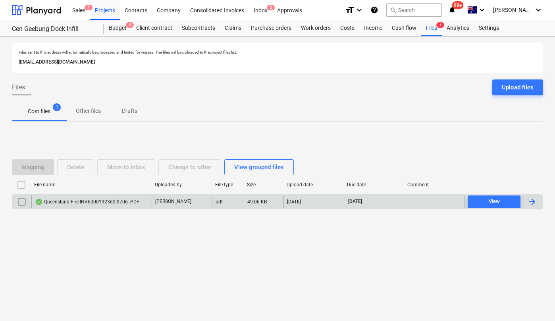
click at [102, 202] on div "Queensland Fire INV6000192362 $706 .PDF" at bounding box center [87, 201] width 104 height 6
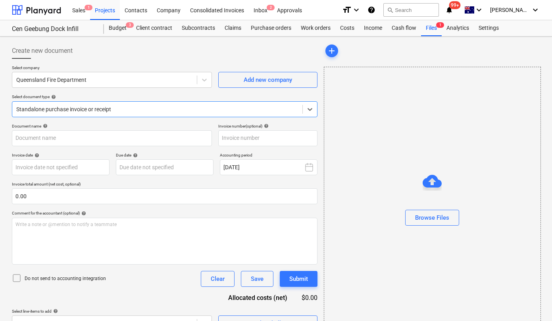
type input "6000192362"
type input "[DATE]"
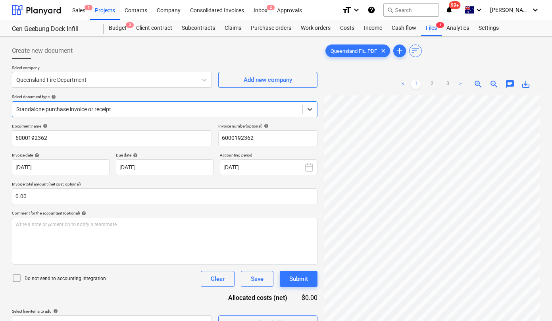
scroll to position [0, 1]
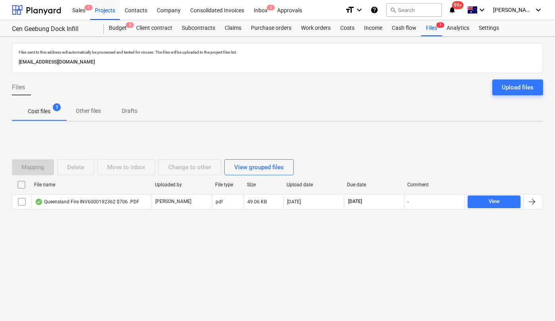
click at [104, 253] on div "Files sent to this address will automatically be processed and tested for virus…" at bounding box center [277, 178] width 555 height 284
click at [54, 10] on div at bounding box center [36, 10] width 49 height 20
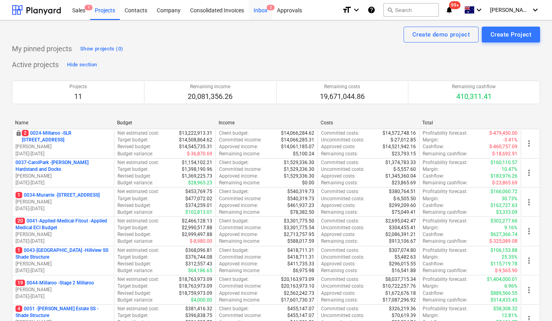
click at [263, 14] on div "Inbox 2" at bounding box center [260, 10] width 23 height 20
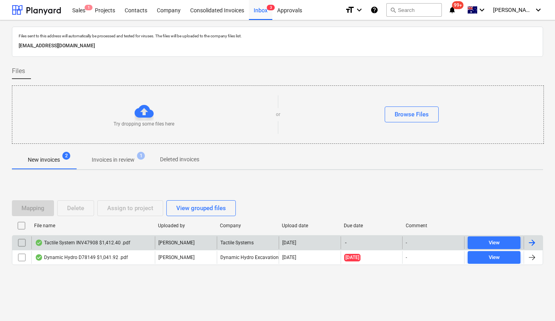
click at [76, 241] on div "Tactile System INV47908 $1,412.40 .pdf" at bounding box center [82, 242] width 95 height 6
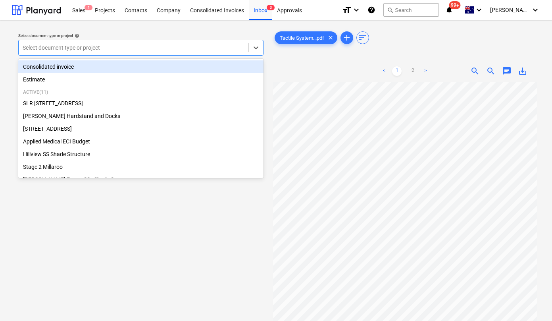
click at [96, 48] on div at bounding box center [134, 48] width 222 height 8
type input "app"
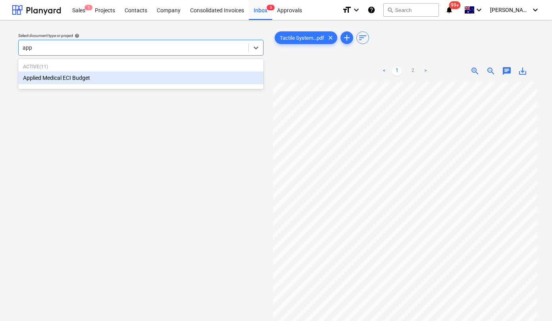
click at [60, 74] on div "Applied Medical ECI Budget" at bounding box center [140, 77] width 245 height 13
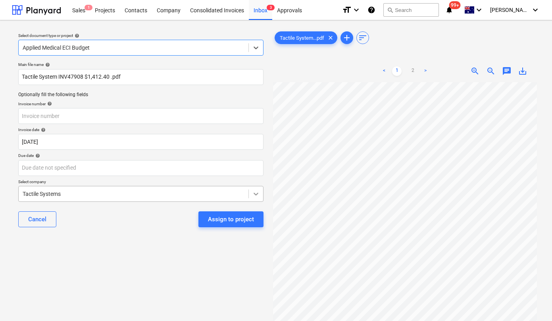
scroll to position [0, 35]
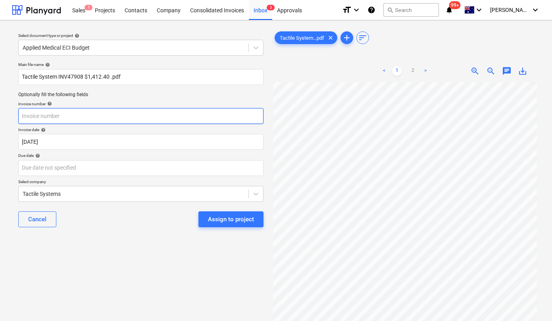
click at [86, 119] on input "text" at bounding box center [140, 116] width 245 height 16
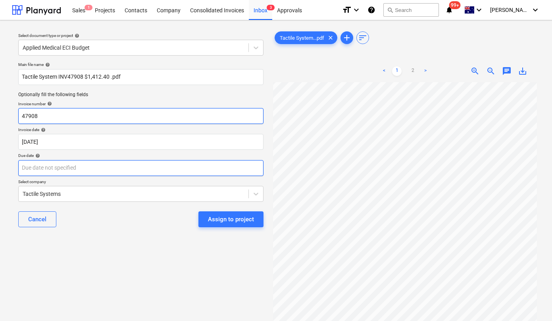
type input "47908"
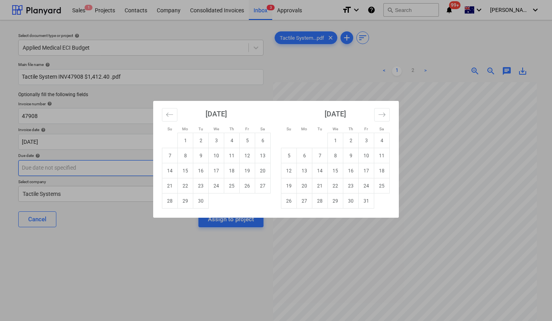
click at [71, 167] on body "Sales 1 Projects Contacts Company Consolidated Invoices Inbox 3 Approvals forma…" at bounding box center [276, 160] width 552 height 321
click at [350, 199] on td "30" at bounding box center [350, 200] width 15 height 15
type input "[DATE]"
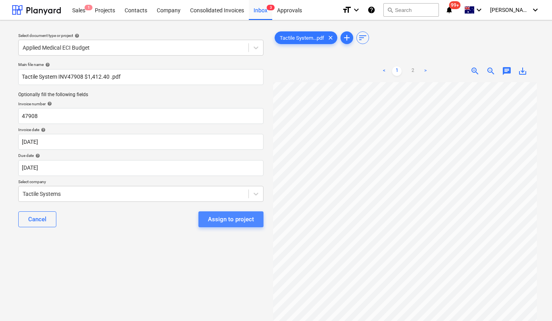
click at [232, 223] on div "Assign to project" at bounding box center [231, 219] width 46 height 10
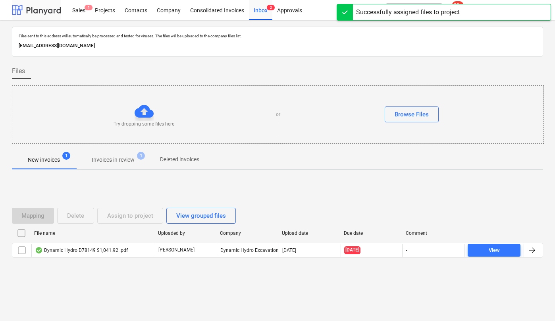
click at [27, 8] on div at bounding box center [36, 10] width 49 height 20
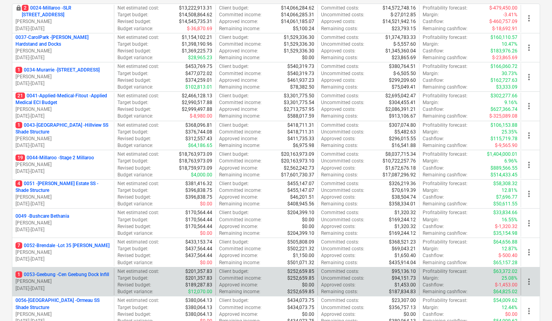
scroll to position [126, 0]
click at [66, 274] on p "1 0053-Geebung - Cen Geebung Dock Infill" at bounding box center [62, 273] width 94 height 7
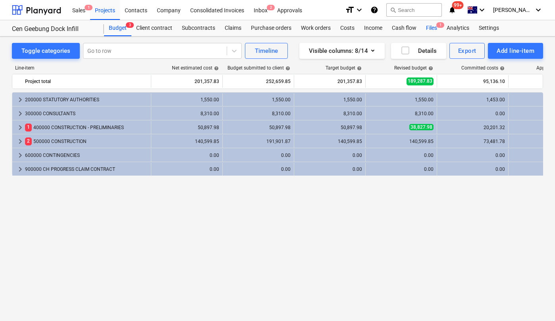
click at [434, 27] on div "Files 1" at bounding box center [431, 28] width 21 height 16
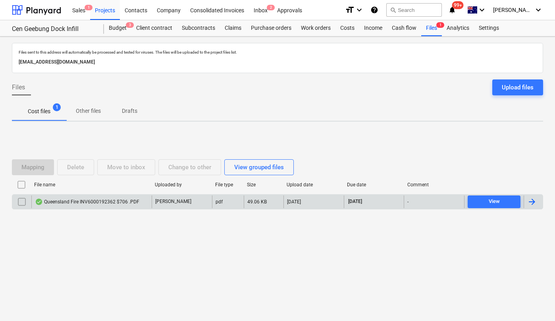
click at [20, 201] on input "checkbox" at bounding box center [21, 201] width 13 height 13
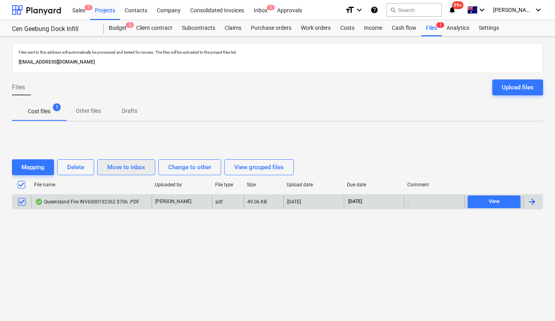
click at [131, 169] on div "Move to inbox" at bounding box center [126, 167] width 38 height 10
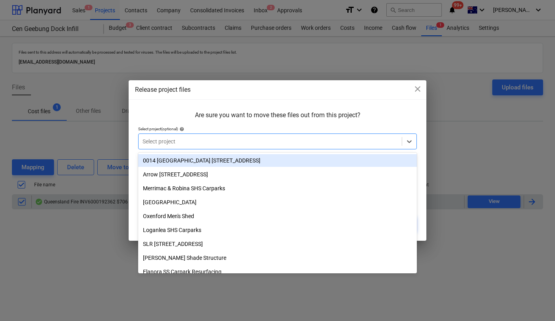
click at [189, 135] on div "Select project" at bounding box center [277, 141] width 278 height 16
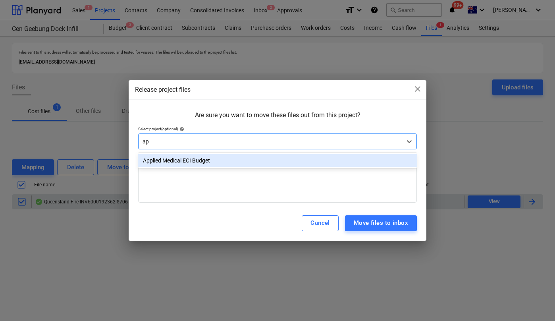
type input "app"
click at [185, 163] on div "Applied Medical ECI Budget" at bounding box center [277, 160] width 278 height 13
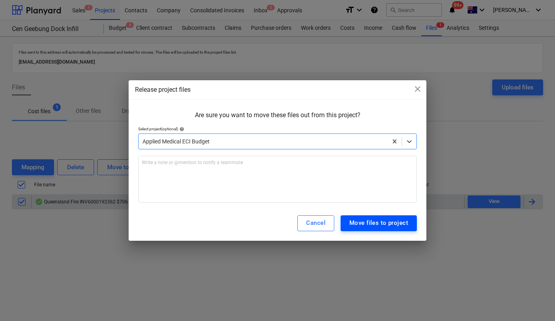
click at [363, 224] on div "Move files to project" at bounding box center [378, 222] width 59 height 10
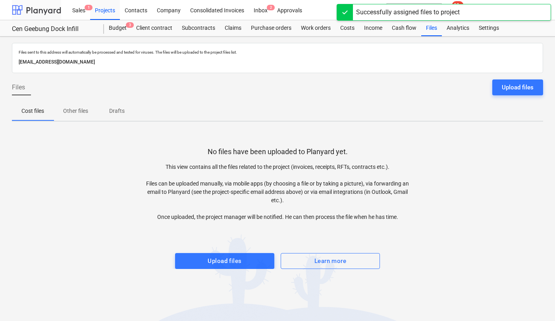
click at [39, 10] on div at bounding box center [36, 10] width 49 height 20
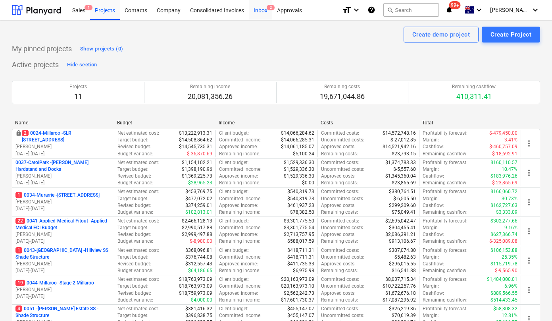
click at [261, 7] on div "Inbox 2" at bounding box center [260, 10] width 23 height 20
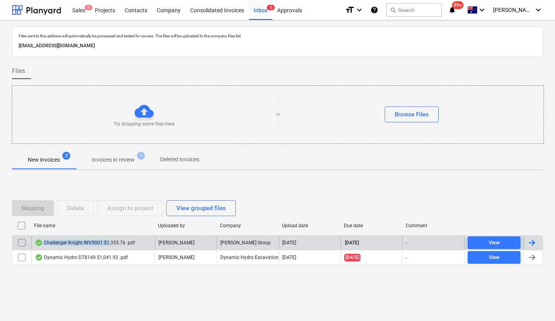
click at [107, 245] on div "Challenger Knight INV9001 $1,355.76 .pdf" at bounding box center [85, 242] width 100 height 6
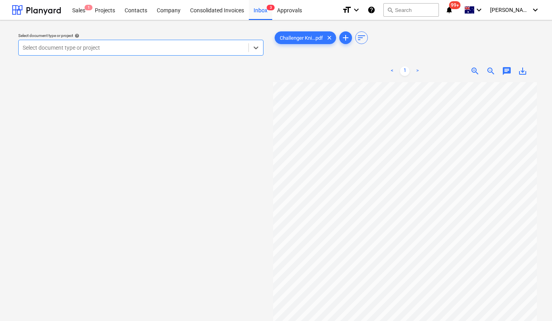
scroll to position [12, 15]
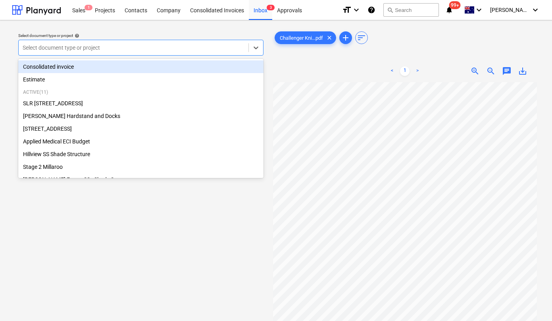
click at [129, 44] on div at bounding box center [134, 48] width 222 height 8
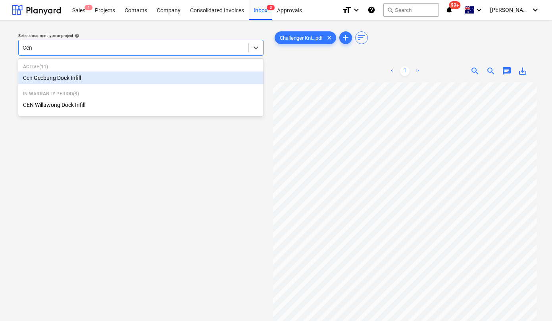
type input "Cen g"
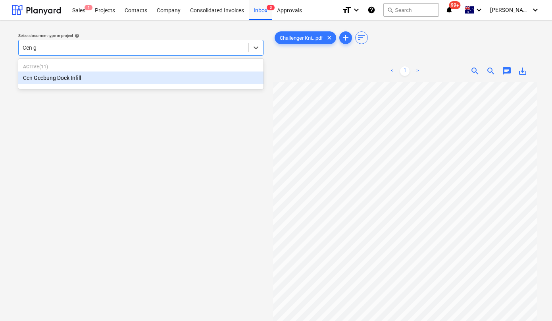
click at [66, 79] on div "Cen Geebung Dock Infill" at bounding box center [140, 77] width 245 height 13
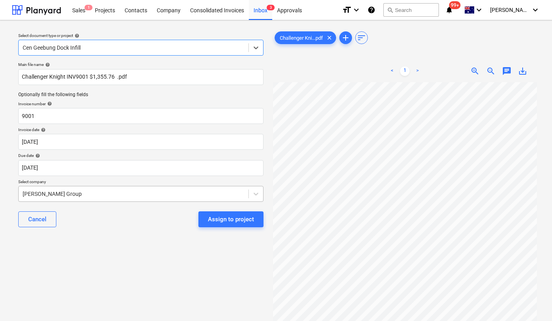
click at [67, 192] on div "[PERSON_NAME] Group" at bounding box center [134, 193] width 230 height 11
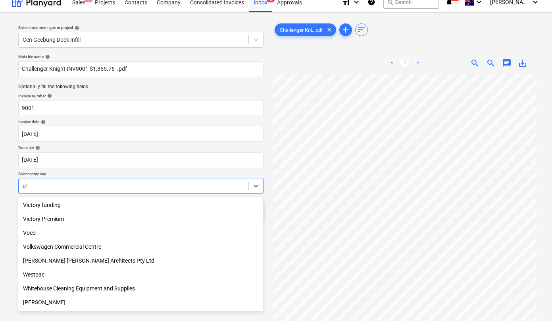
scroll to position [734, 0]
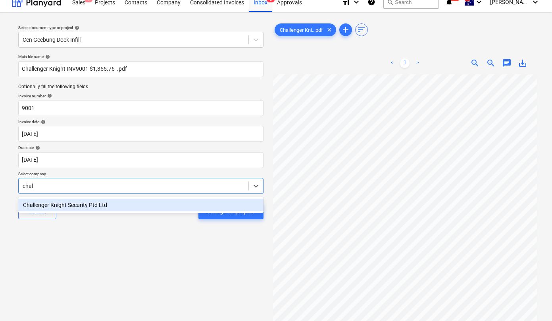
type input "chall"
click at [48, 204] on div "Challenger Knight Security Ptd Ltd" at bounding box center [140, 204] width 245 height 13
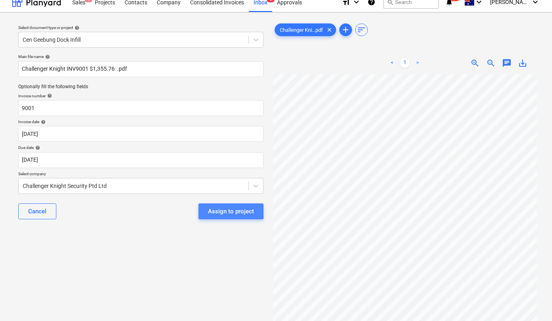
click at [225, 210] on div "Assign to project" at bounding box center [231, 211] width 46 height 10
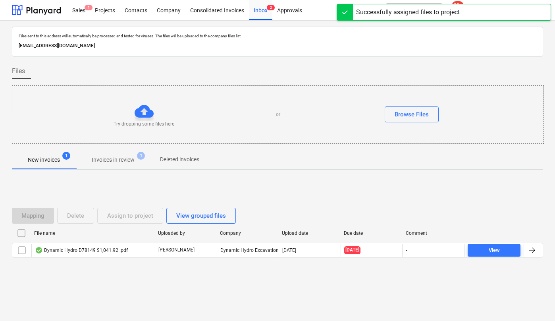
click at [128, 157] on p "Invoices in review" at bounding box center [113, 159] width 43 height 8
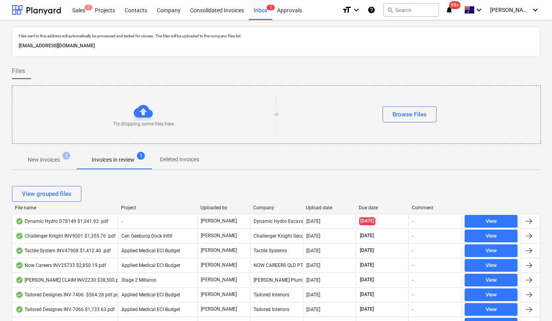
click at [328, 205] on div "Upload date" at bounding box center [329, 208] width 46 height 6
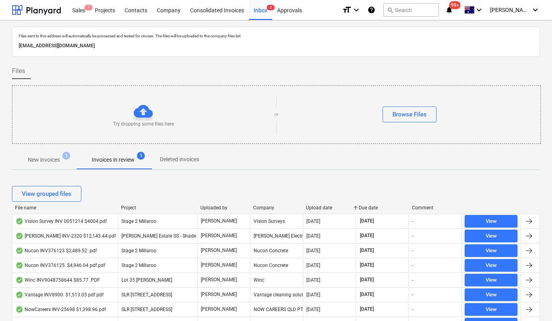
click at [328, 205] on div "Upload date" at bounding box center [329, 208] width 46 height 6
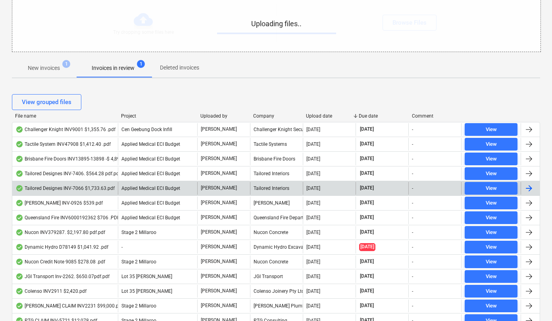
scroll to position [92, 0]
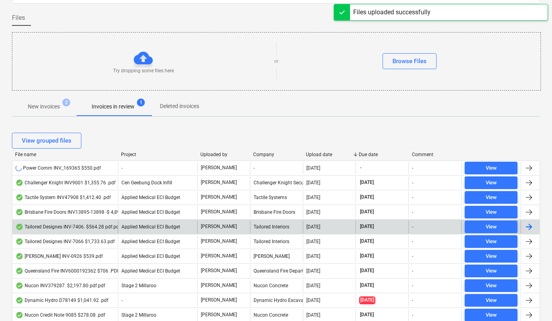
scroll to position [52, 0]
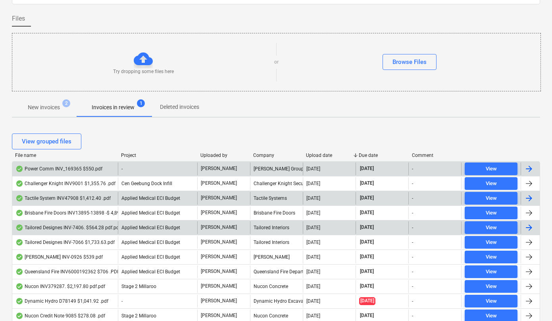
click at [67, 164] on div "Power Comm INV_169365 $550.pdf" at bounding box center [65, 168] width 106 height 13
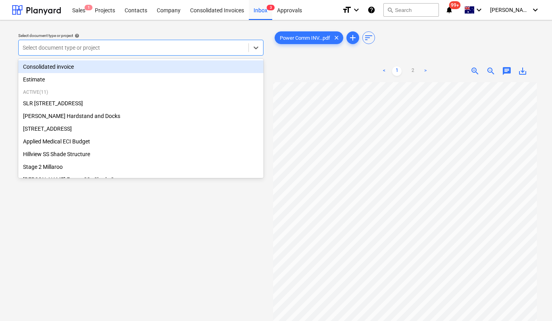
click at [122, 49] on div at bounding box center [134, 48] width 222 height 8
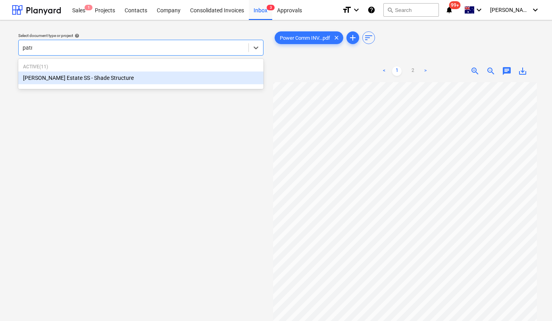
type input "patri"
click at [115, 74] on div "[PERSON_NAME] Estate SS - Shade Structure" at bounding box center [140, 77] width 245 height 13
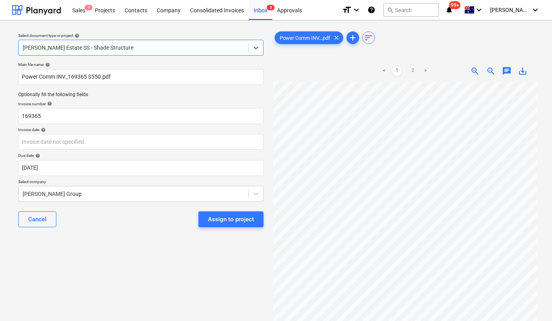
scroll to position [125, 0]
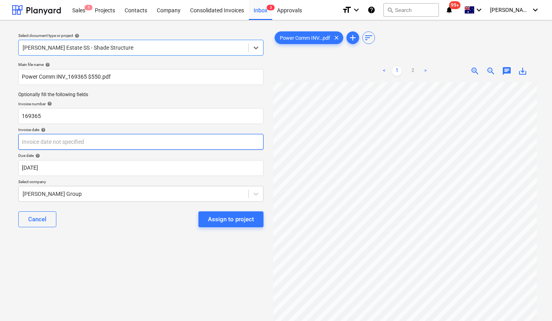
click at [55, 143] on body "Sales 1 Projects Contacts Company Consolidated Invoices Inbox 3 Approvals forma…" at bounding box center [276, 160] width 552 height 321
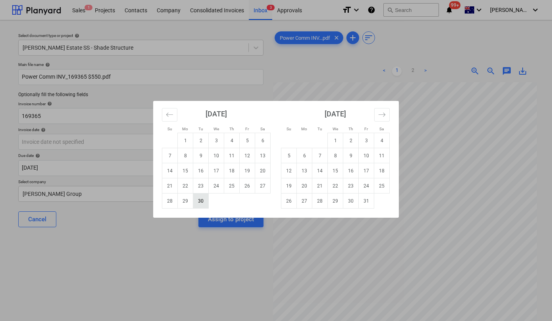
click at [200, 201] on td "30" at bounding box center [200, 200] width 15 height 15
type input "[DATE]"
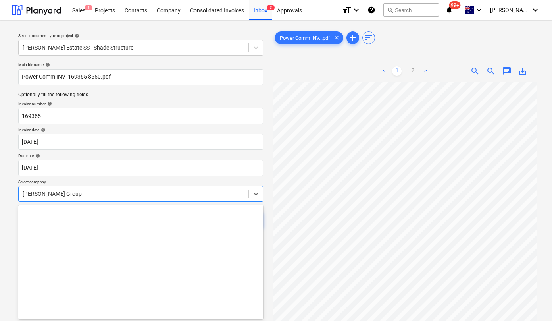
click at [148, 194] on div "[PERSON_NAME] Group" at bounding box center [140, 194] width 245 height 16
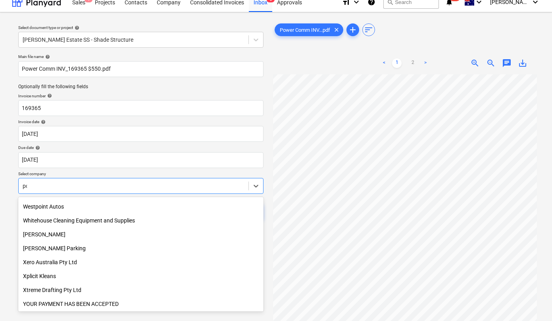
scroll to position [0, 0]
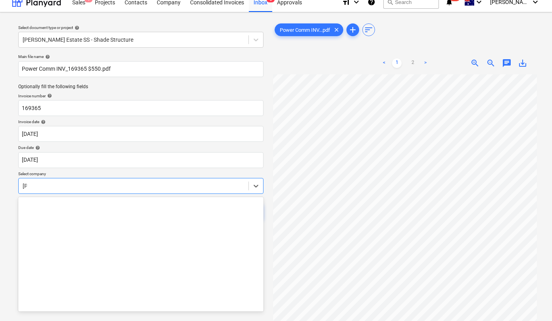
type input "power"
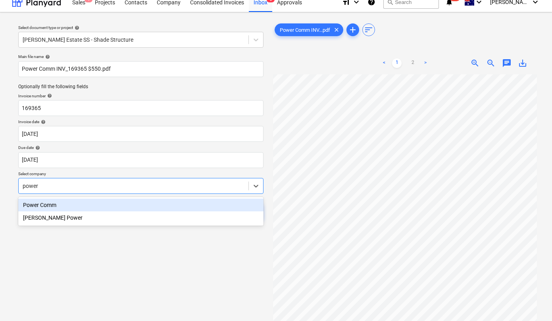
click at [112, 204] on div "Power Comm" at bounding box center [140, 204] width 245 height 13
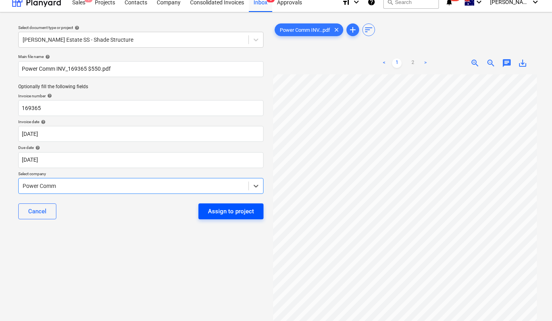
click at [233, 206] on div "Assign to project" at bounding box center [231, 211] width 46 height 10
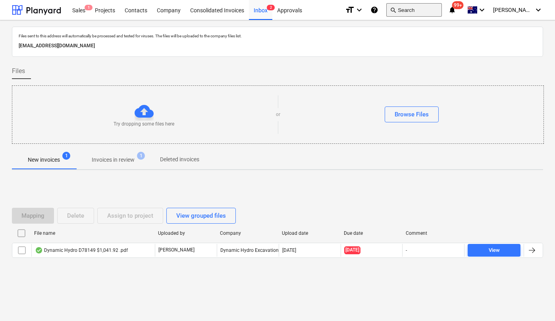
click at [420, 9] on button "search Search" at bounding box center [414, 9] width 56 height 13
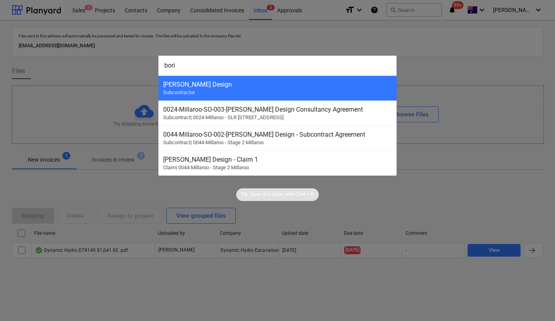
type input "[PERSON_NAME]"
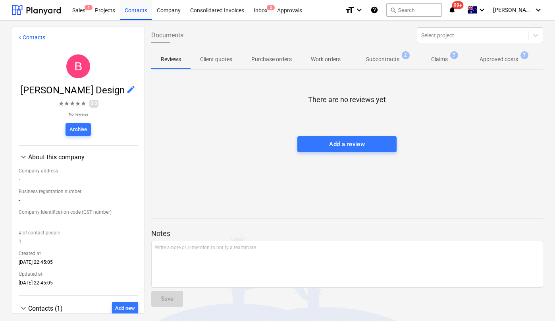
click at [497, 64] on span "Approved costs 7" at bounding box center [498, 59] width 70 height 14
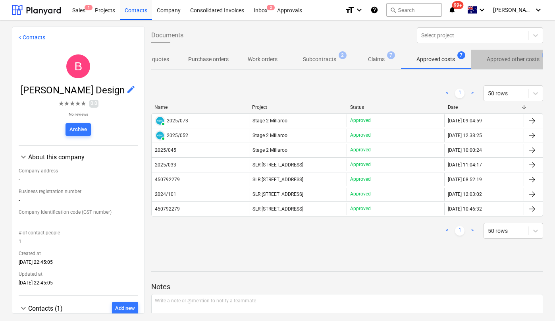
click at [516, 61] on p "Approved other costs" at bounding box center [512, 59] width 53 height 8
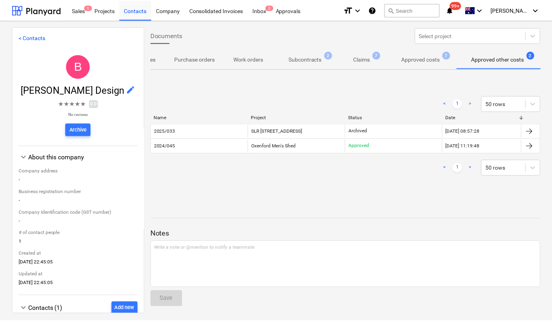
scroll to position [0, 79]
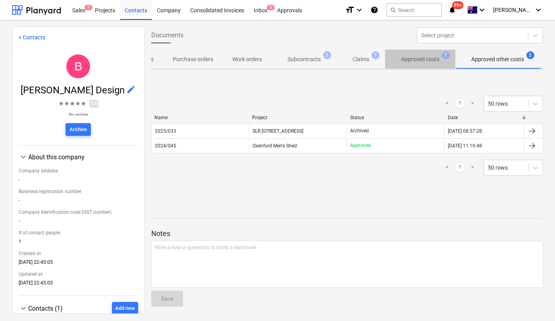
click at [432, 60] on p "Approved costs" at bounding box center [420, 59] width 38 height 8
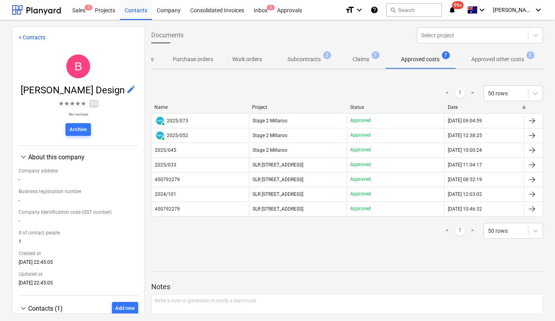
click at [449, 106] on div "Date" at bounding box center [483, 107] width 73 height 6
click at [34, 8] on div at bounding box center [36, 10] width 49 height 20
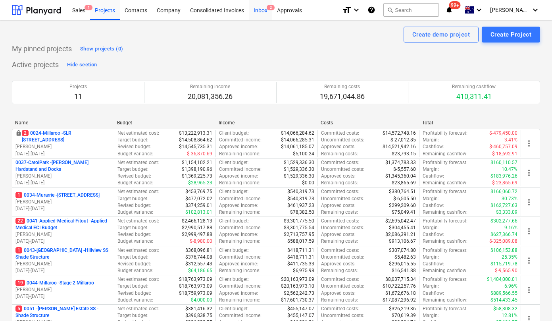
click at [262, 10] on div "Inbox 2" at bounding box center [260, 10] width 23 height 20
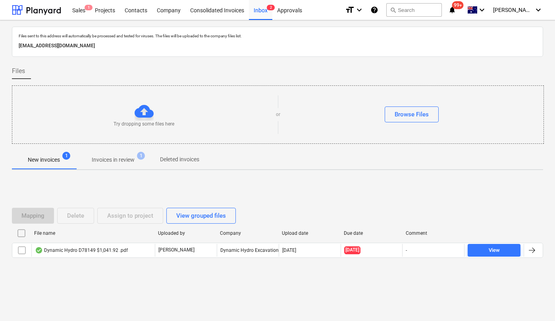
click at [123, 157] on p "Invoices in review" at bounding box center [113, 159] width 43 height 8
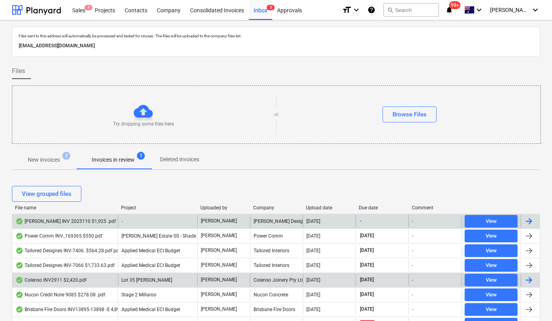
click at [68, 219] on div "[PERSON_NAME] INV 2025110 $1,925 .pdf" at bounding box center [65, 221] width 100 height 6
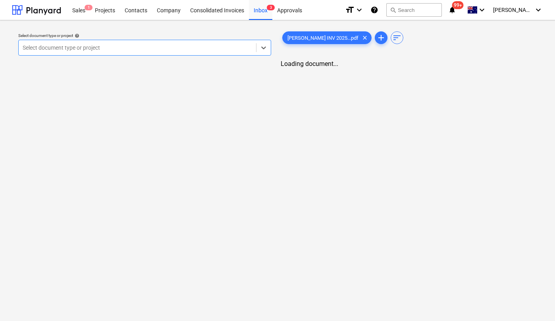
click at [158, 49] on div at bounding box center [137, 48] width 229 height 8
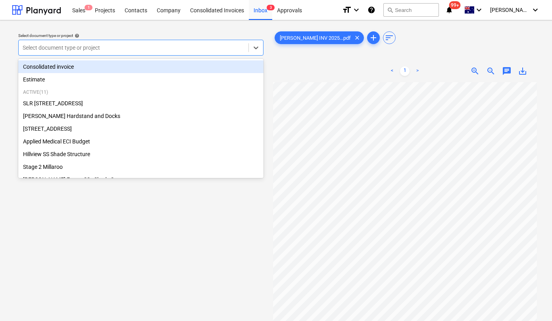
scroll to position [91, 0]
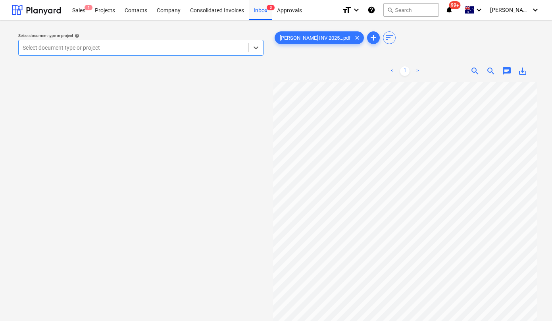
click at [167, 52] on div "Select document type or project" at bounding box center [134, 47] width 230 height 11
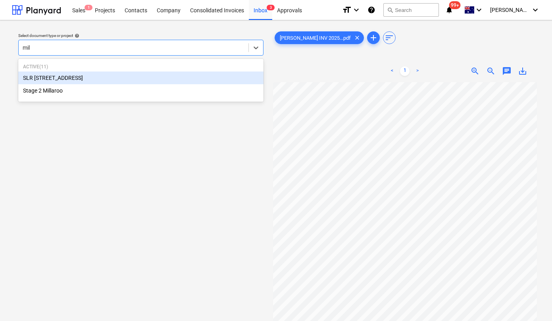
type input "mill"
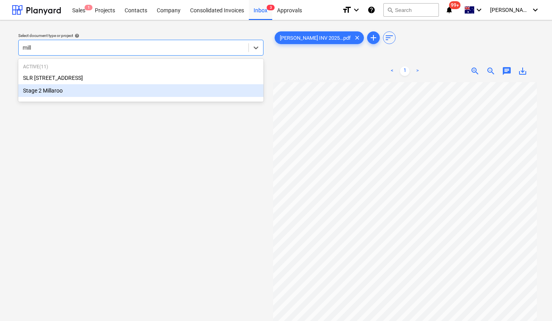
click at [81, 91] on div "Stage 2 Millaroo" at bounding box center [140, 90] width 245 height 13
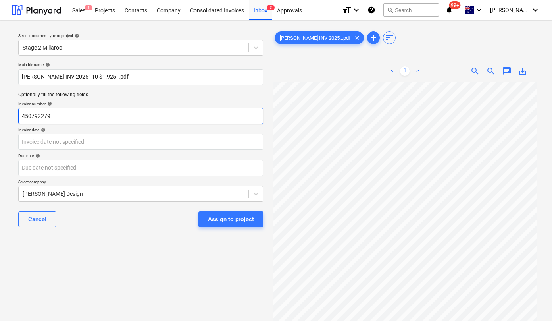
drag, startPoint x: 70, startPoint y: 117, endPoint x: -1, endPoint y: 117, distance: 71.4
click at [0, 117] on html "Sales 1 Projects Contacts Company Consolidated Invoices Inbox 3 Approvals forma…" at bounding box center [276, 160] width 552 height 321
paste input "2025/110"
type input "2025/110"
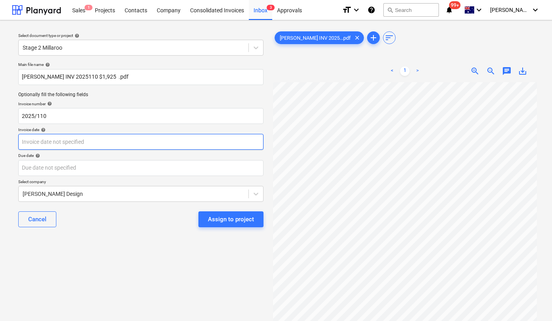
click at [151, 141] on body "Sales 1 Projects Contacts Company Consolidated Invoices Inbox 3 Approvals forma…" at bounding box center [276, 160] width 552 height 321
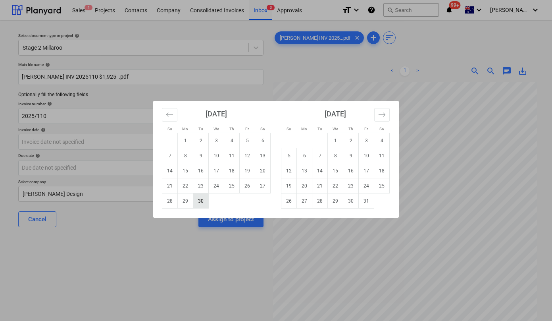
click at [200, 198] on td "30" at bounding box center [200, 200] width 15 height 15
type input "[DATE]"
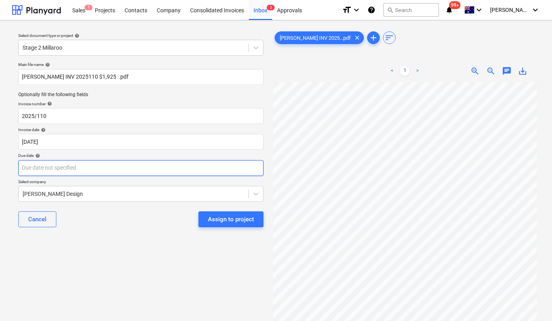
click at [144, 167] on body "Sales 1 Projects Contacts Company Consolidated Invoices Inbox 3 Approvals forma…" at bounding box center [276, 160] width 552 height 321
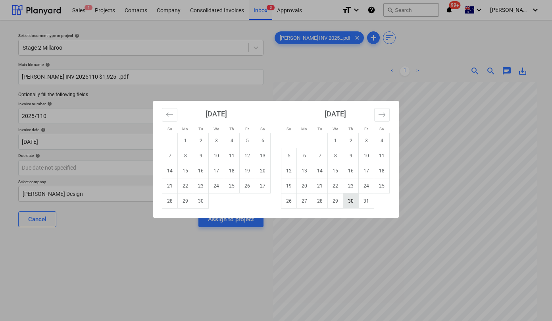
click at [351, 198] on td "30" at bounding box center [350, 200] width 15 height 15
type input "[DATE]"
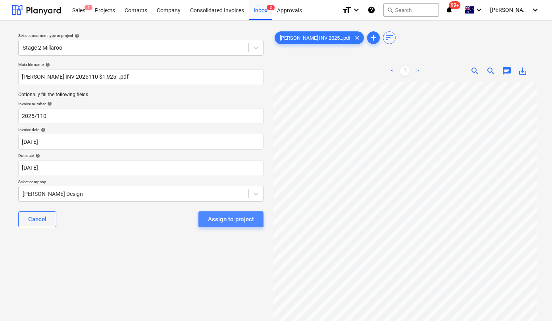
click at [216, 216] on div "Assign to project" at bounding box center [231, 219] width 46 height 10
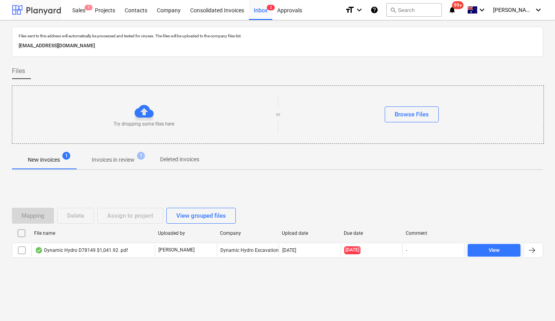
click at [40, 7] on div at bounding box center [36, 10] width 49 height 20
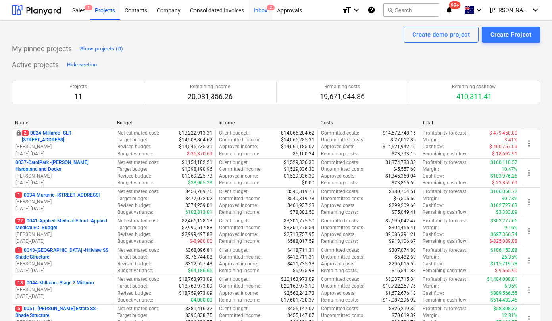
click at [259, 12] on div "Inbox 2" at bounding box center [260, 10] width 23 height 20
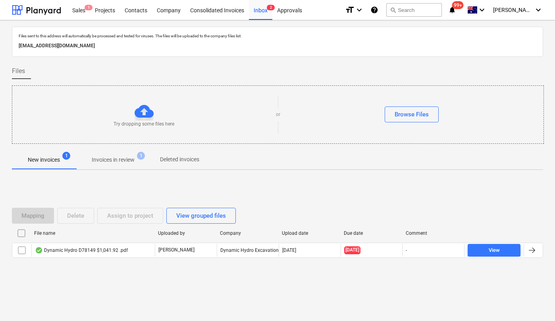
click at [116, 163] on p "Invoices in review" at bounding box center [113, 159] width 43 height 8
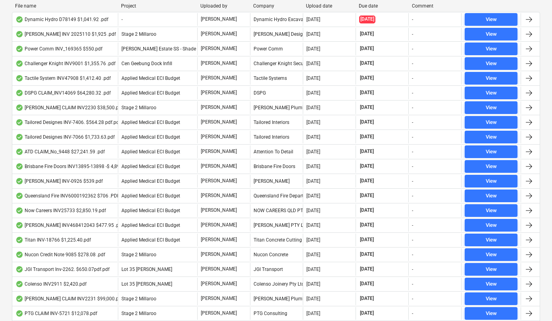
scroll to position [59, 0]
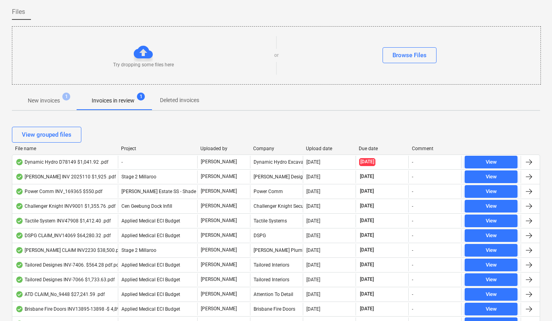
click at [313, 147] on div "Upload date" at bounding box center [329, 149] width 46 height 6
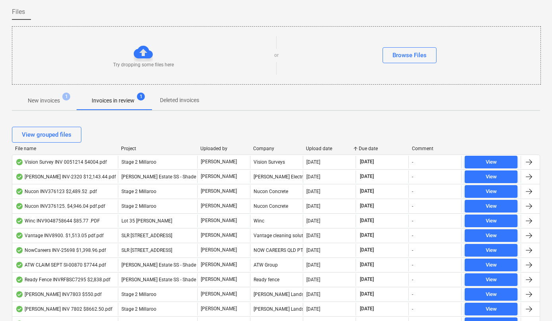
click at [315, 148] on div "Upload date" at bounding box center [329, 149] width 46 height 6
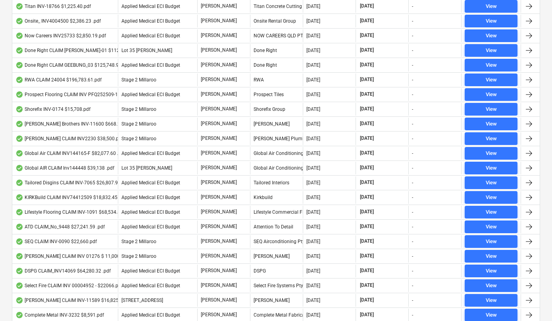
scroll to position [0, 0]
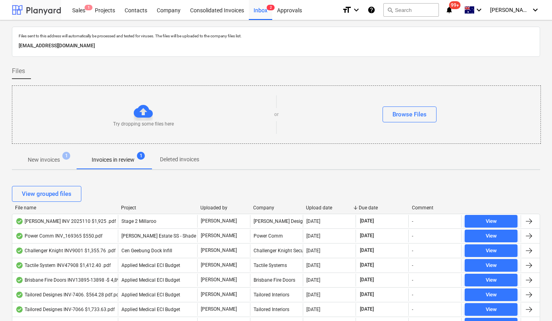
click at [46, 7] on div at bounding box center [36, 10] width 49 height 20
